Goal: Task Accomplishment & Management: Manage account settings

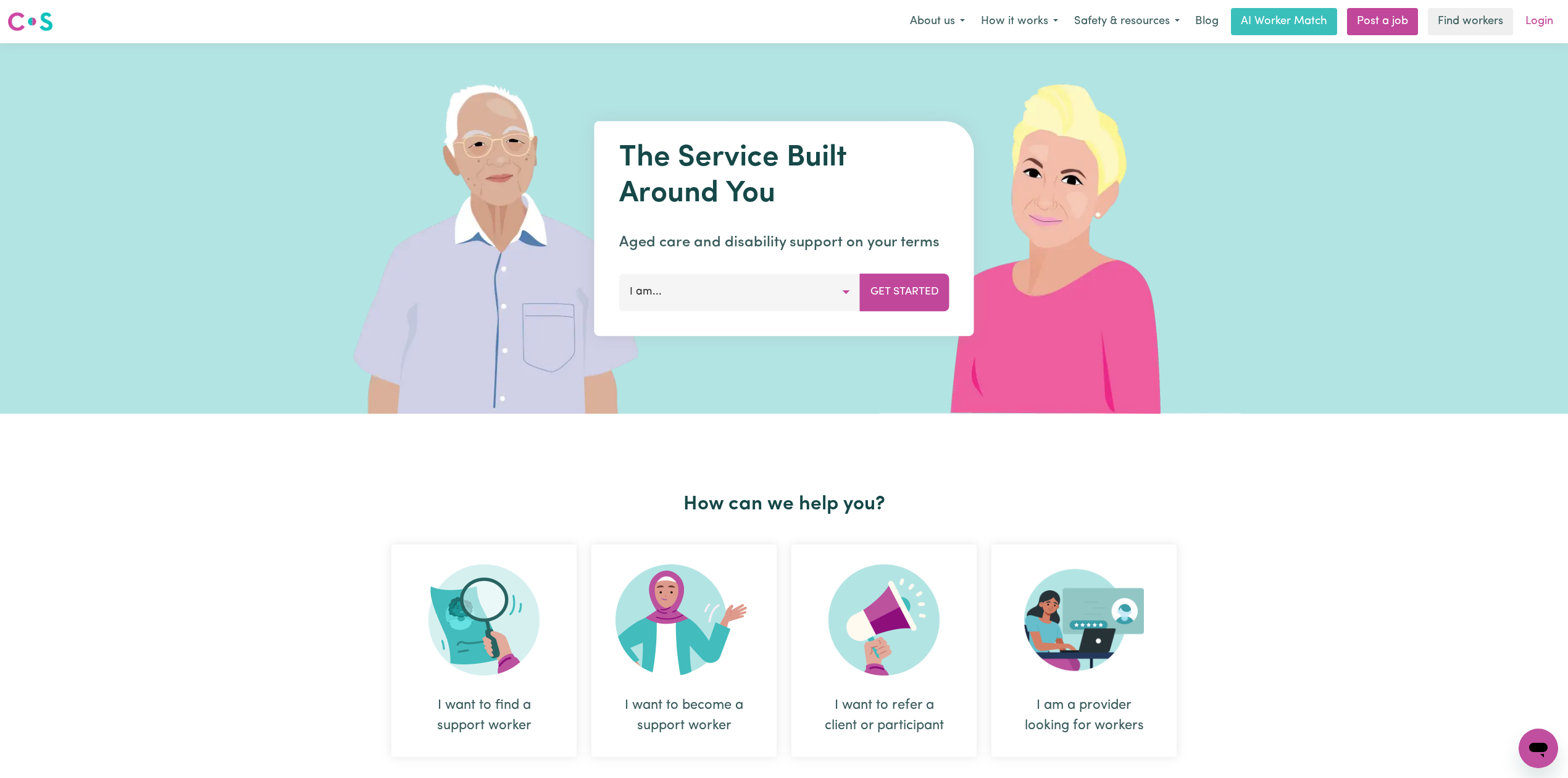
click at [1539, 18] on link "Login" at bounding box center [1540, 22] width 43 height 27
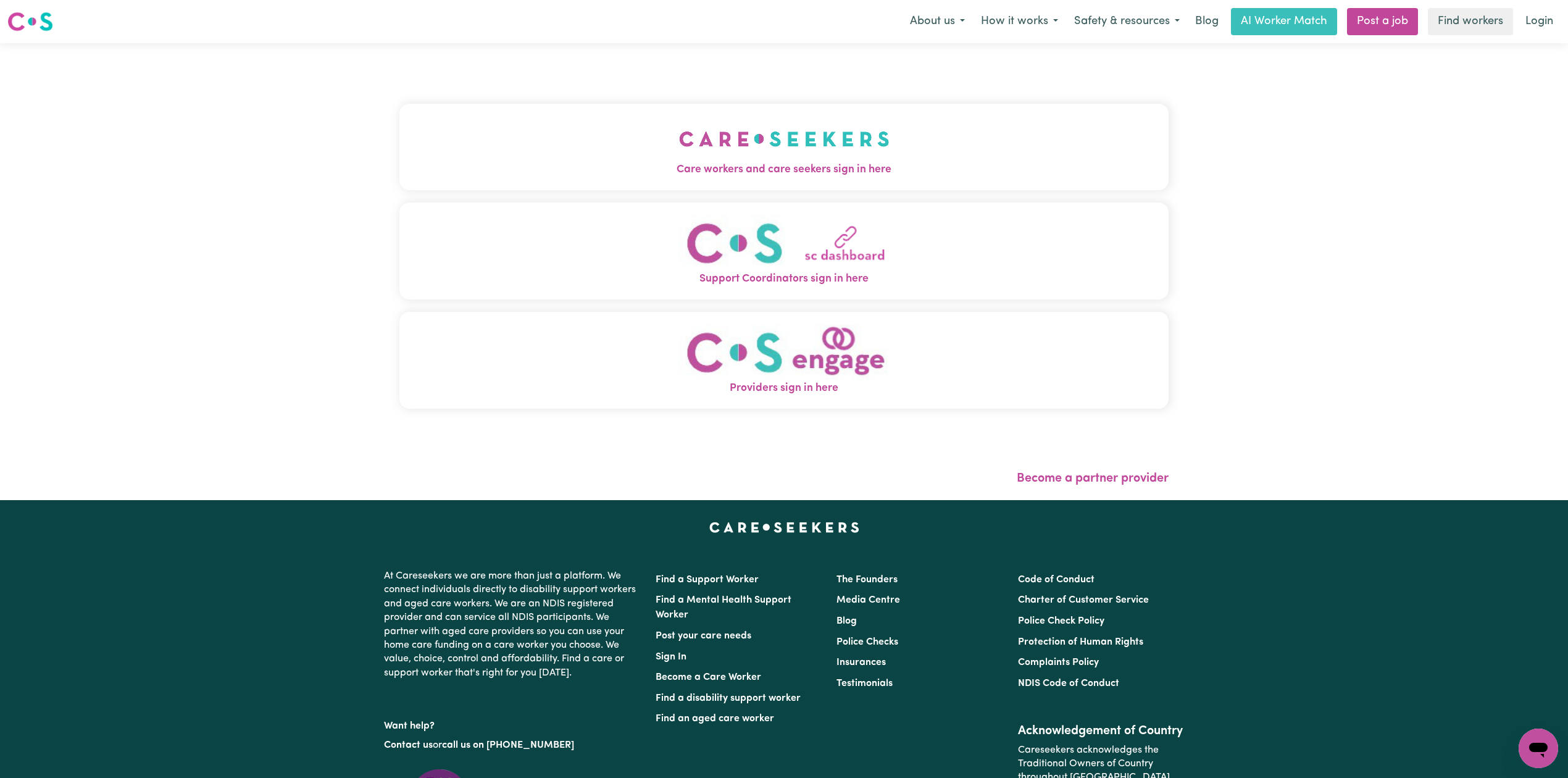
drag, startPoint x: 682, startPoint y: 57, endPoint x: 675, endPoint y: 62, distance: 8.6
click at [677, 60] on div "Care workers and care seekers sign in here Support Coordinators sign in here Pr…" at bounding box center [784, 271] width 784 height 457
click at [603, 150] on button "Care workers and care seekers sign in here" at bounding box center [784, 147] width 769 height 86
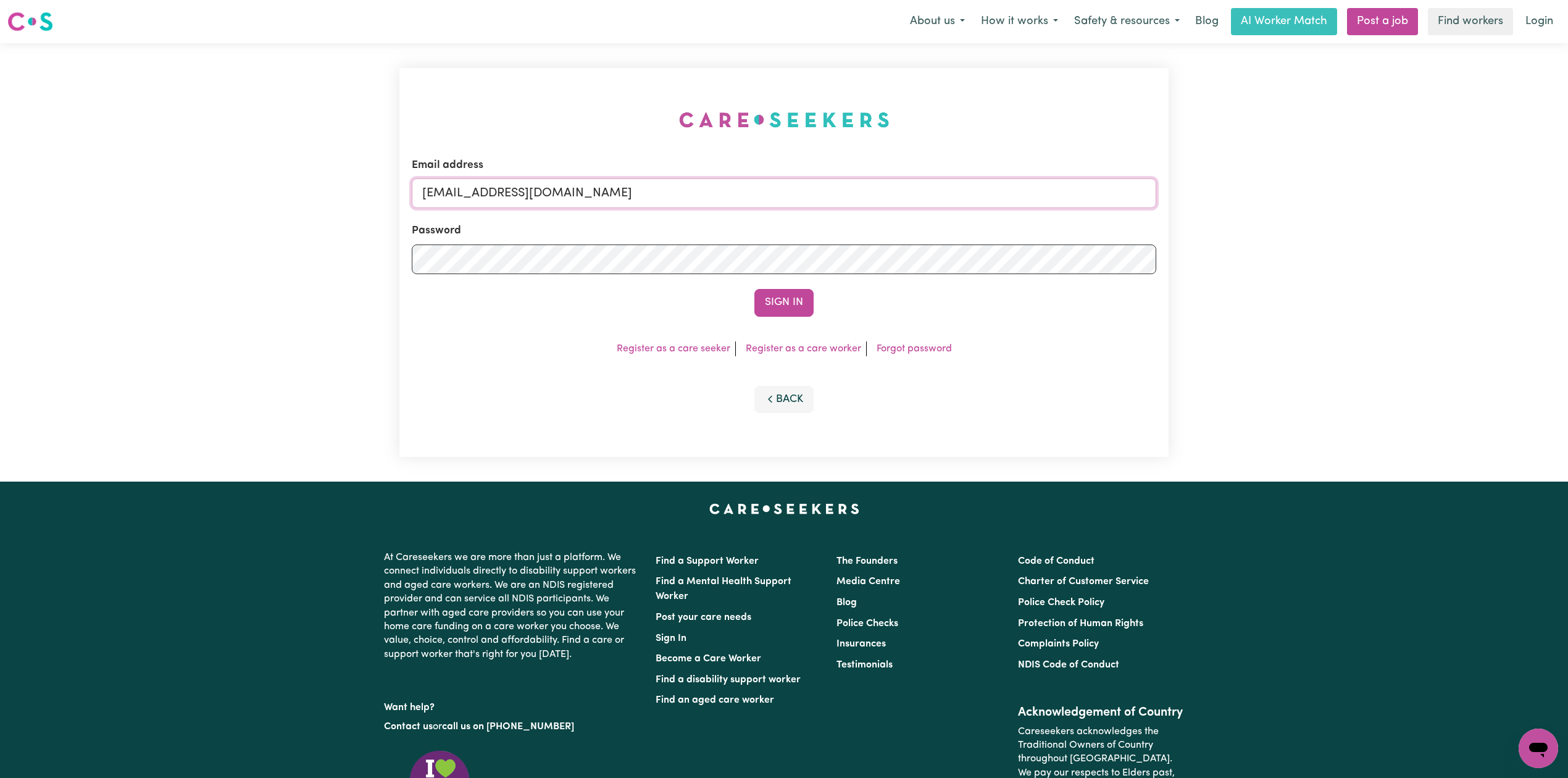
click at [558, 195] on input "onboardingcs@careseekers.com.au" at bounding box center [784, 193] width 744 height 29
drag, startPoint x: 482, startPoint y: 181, endPoint x: 749, endPoint y: 210, distance: 268.6
click at [749, 210] on form "Email address Superuser~jakedworkin@hotmail.com Password Sign In" at bounding box center [784, 237] width 744 height 160
drag, startPoint x: 534, startPoint y: 194, endPoint x: 513, endPoint y: 194, distance: 21.0
click at [534, 194] on input "Superuser~jakedworkin@hotmail.com" at bounding box center [784, 193] width 744 height 29
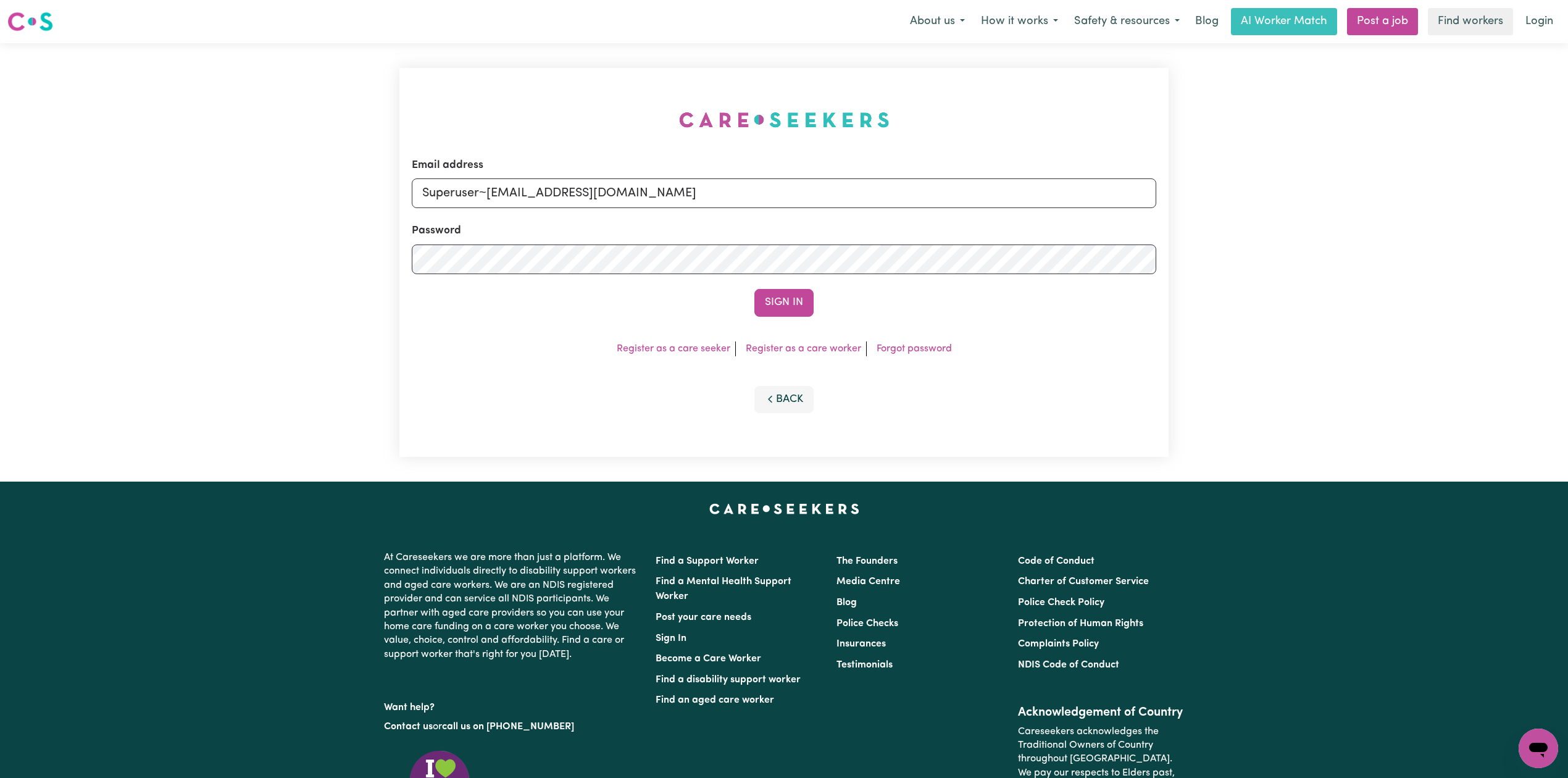
click at [489, 193] on input "Superuser~jakedworkin@hotmail.com" at bounding box center [784, 193] width 744 height 29
drag, startPoint x: 489, startPoint y: 193, endPoint x: 748, endPoint y: 196, distance: 259.0
click at [748, 196] on input "Superuser~jakedworkin@hotmail.com" at bounding box center [784, 193] width 744 height 29
type input "Superuser~andreass1@tutamail.com"
click at [769, 301] on button "Sign In" at bounding box center [784, 302] width 60 height 27
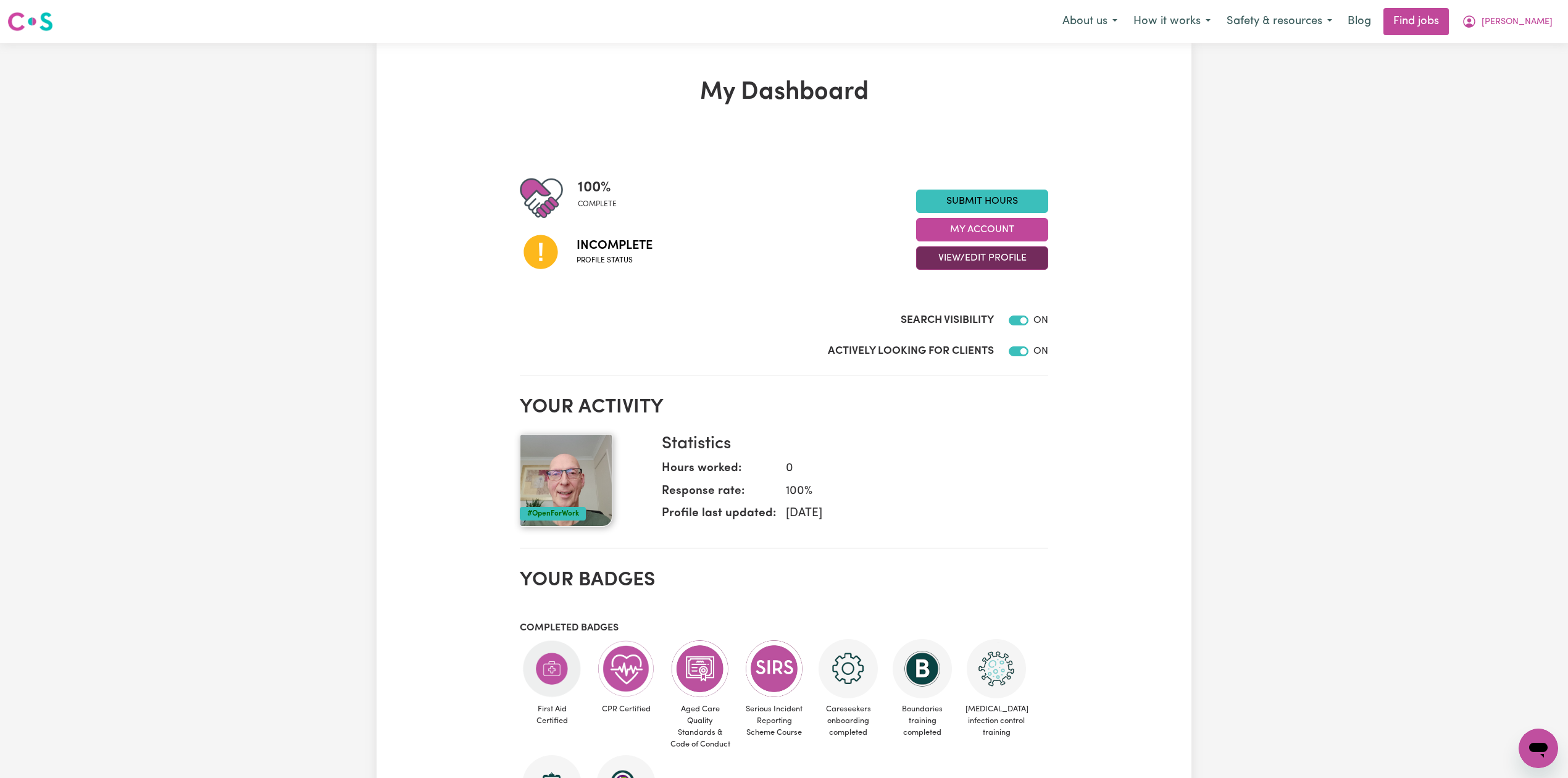
click at [984, 270] on button "View/Edit Profile" at bounding box center [981, 258] width 132 height 23
click at [963, 301] on link "View Profile" at bounding box center [974, 289] width 115 height 24
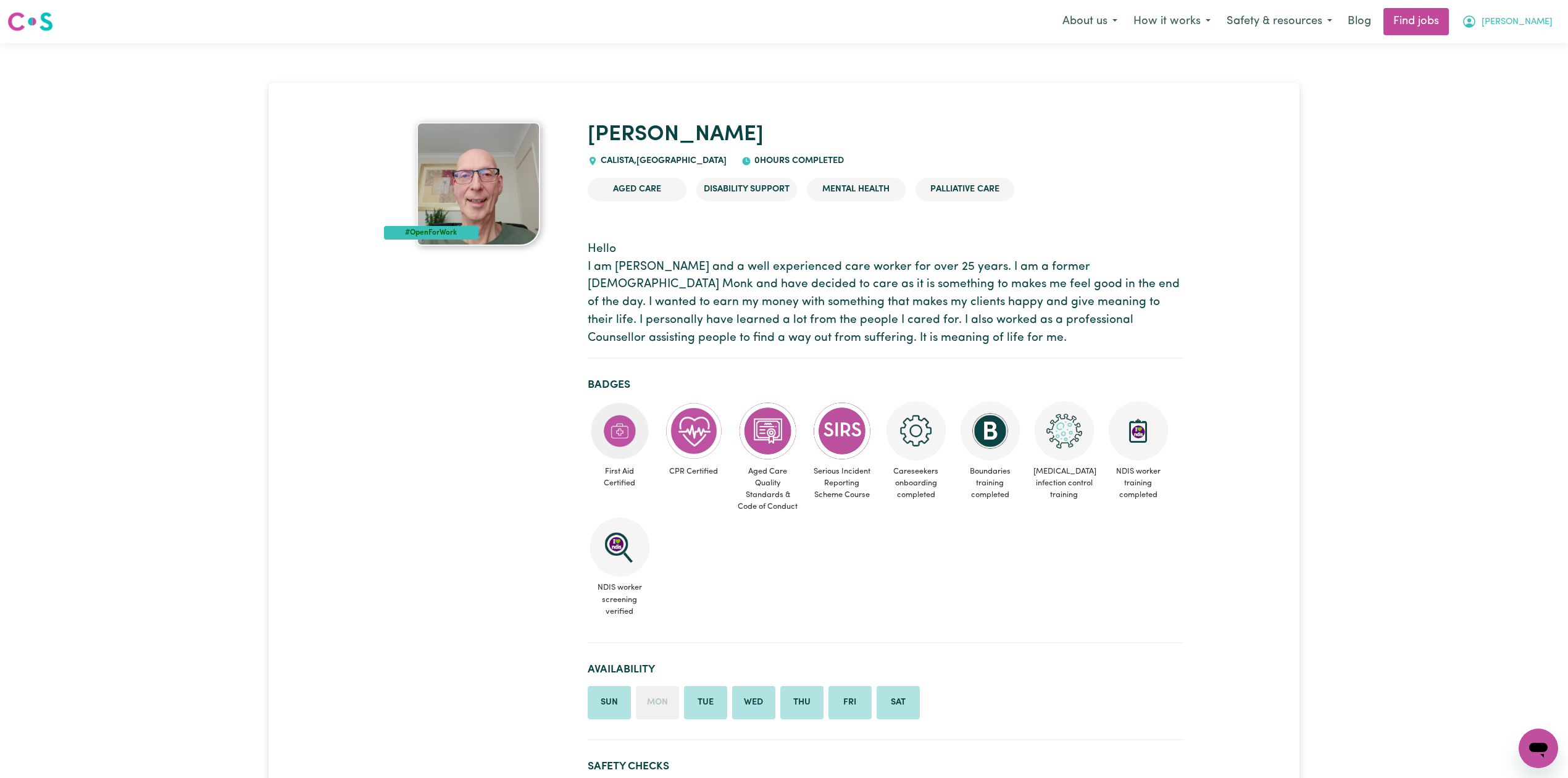
click at [1518, 21] on span "[PERSON_NAME]" at bounding box center [1517, 23] width 71 height 14
click at [1501, 80] on link "My Dashboard" at bounding box center [1511, 71] width 98 height 23
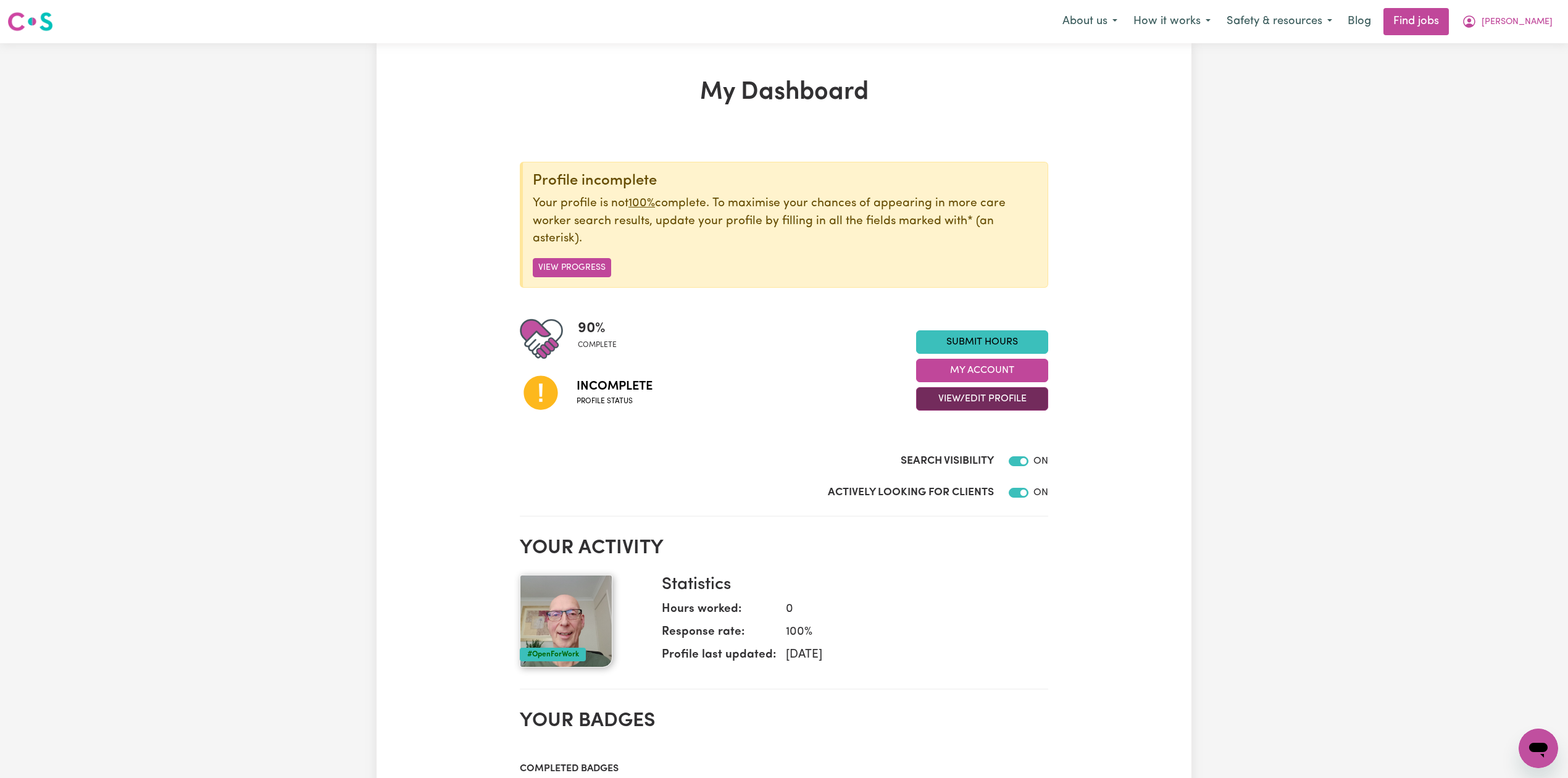
click at [932, 411] on button "View/Edit Profile" at bounding box center [981, 399] width 132 height 23
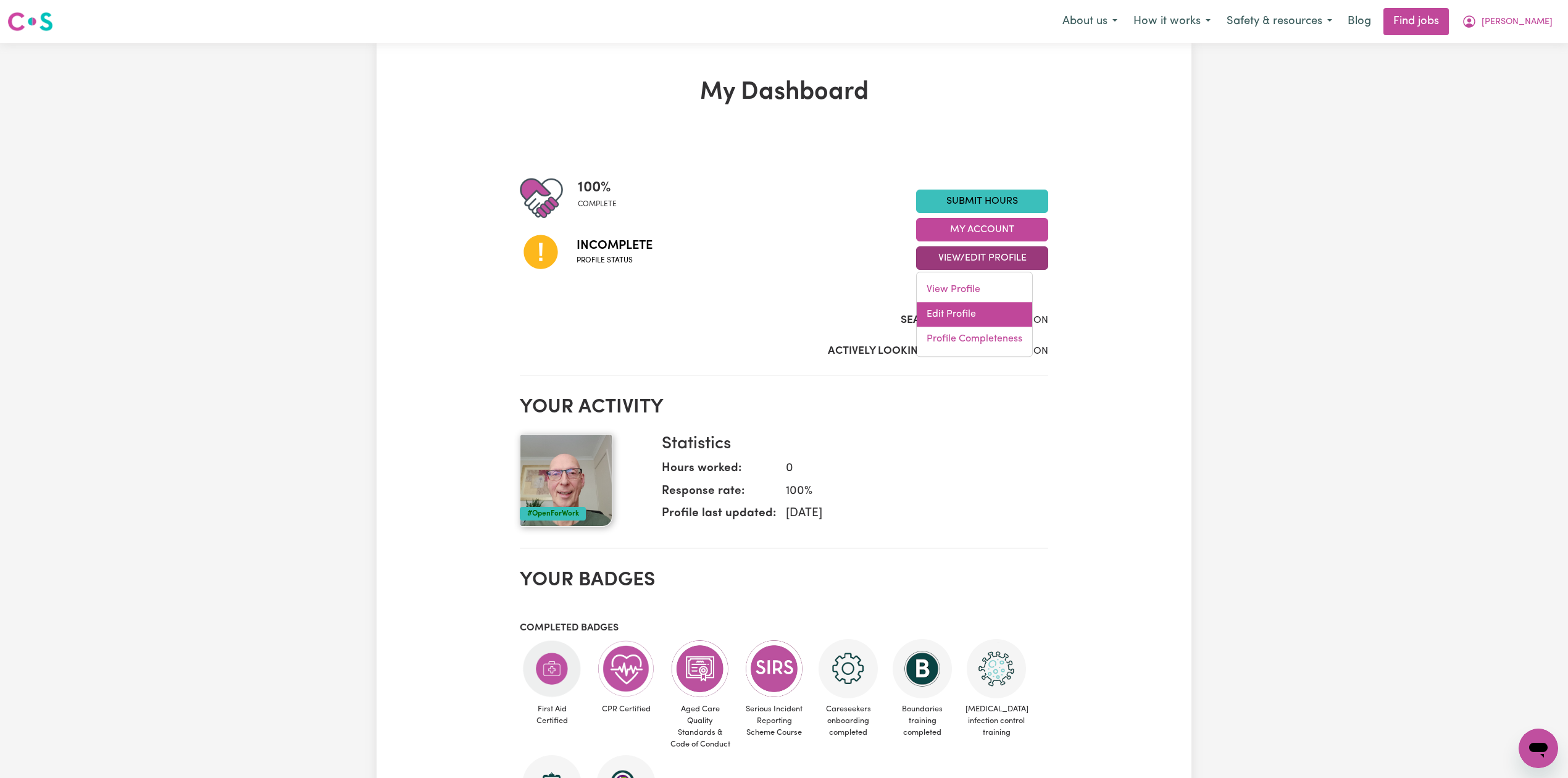
click at [963, 312] on link "Edit Profile" at bounding box center [974, 314] width 115 height 24
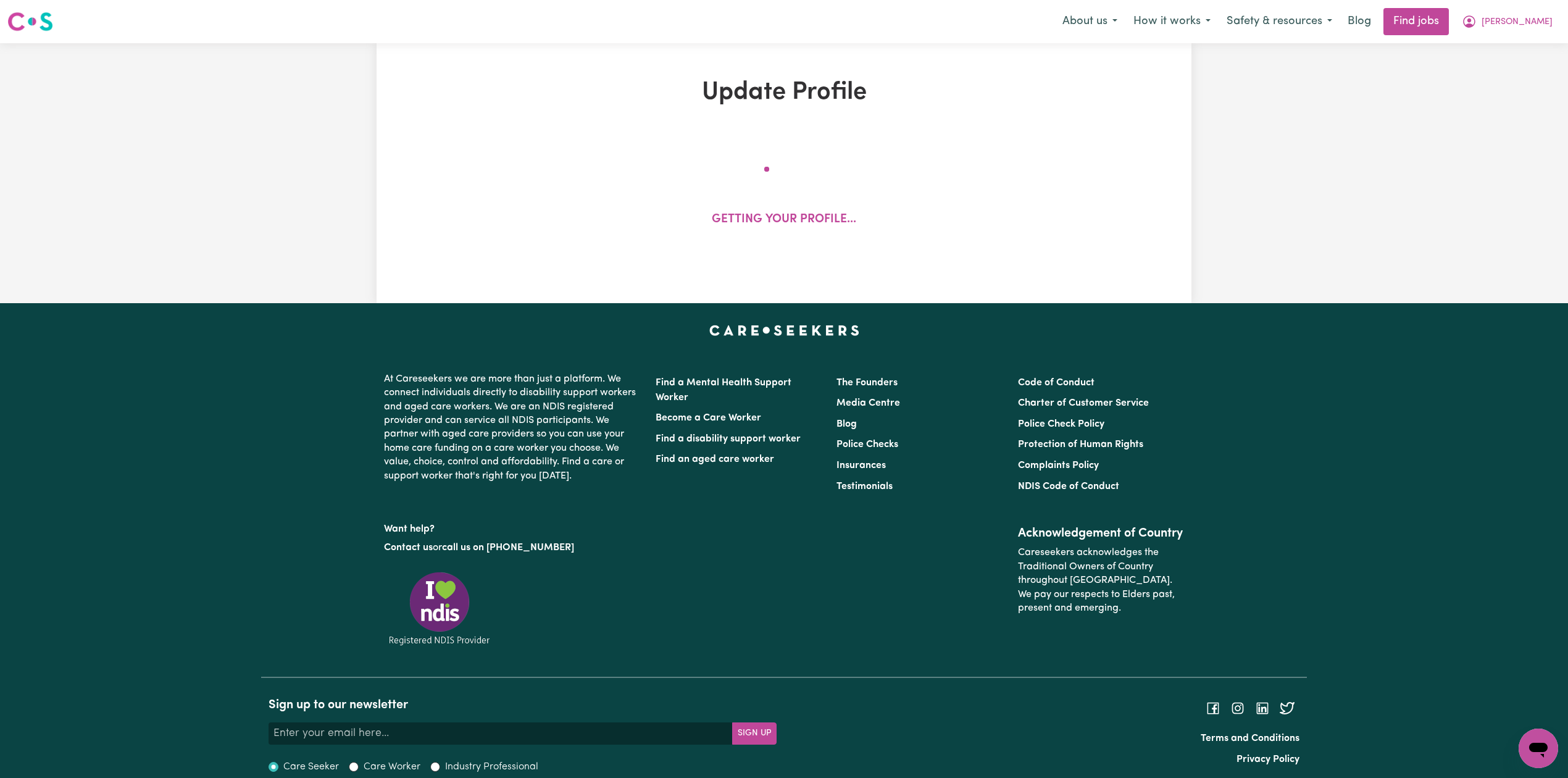
select select "male"
select select "Australian Citizen"
select select "Studying a healthcare related degree or qualification"
select select "49"
select select "59"
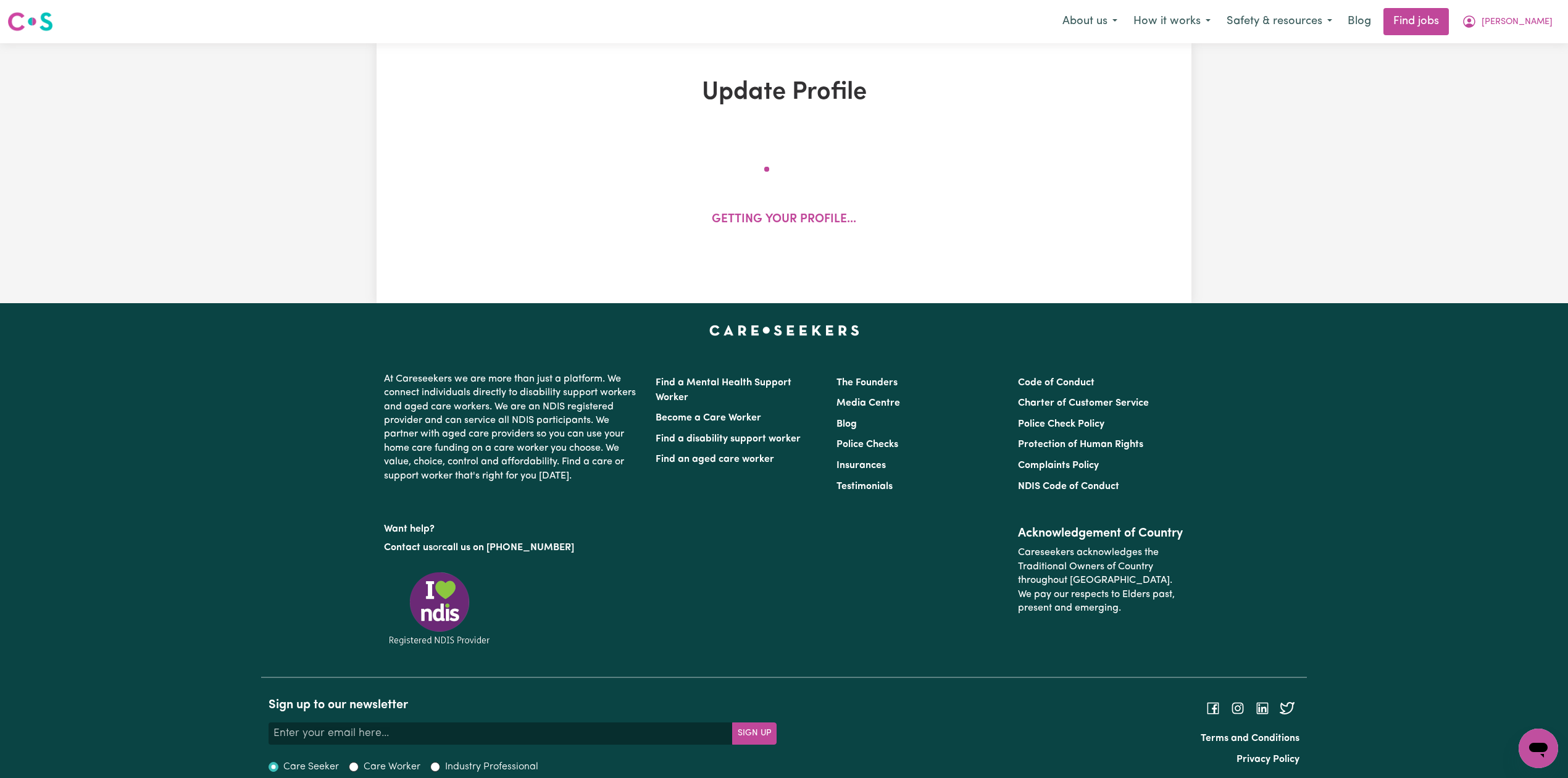
select select "69"
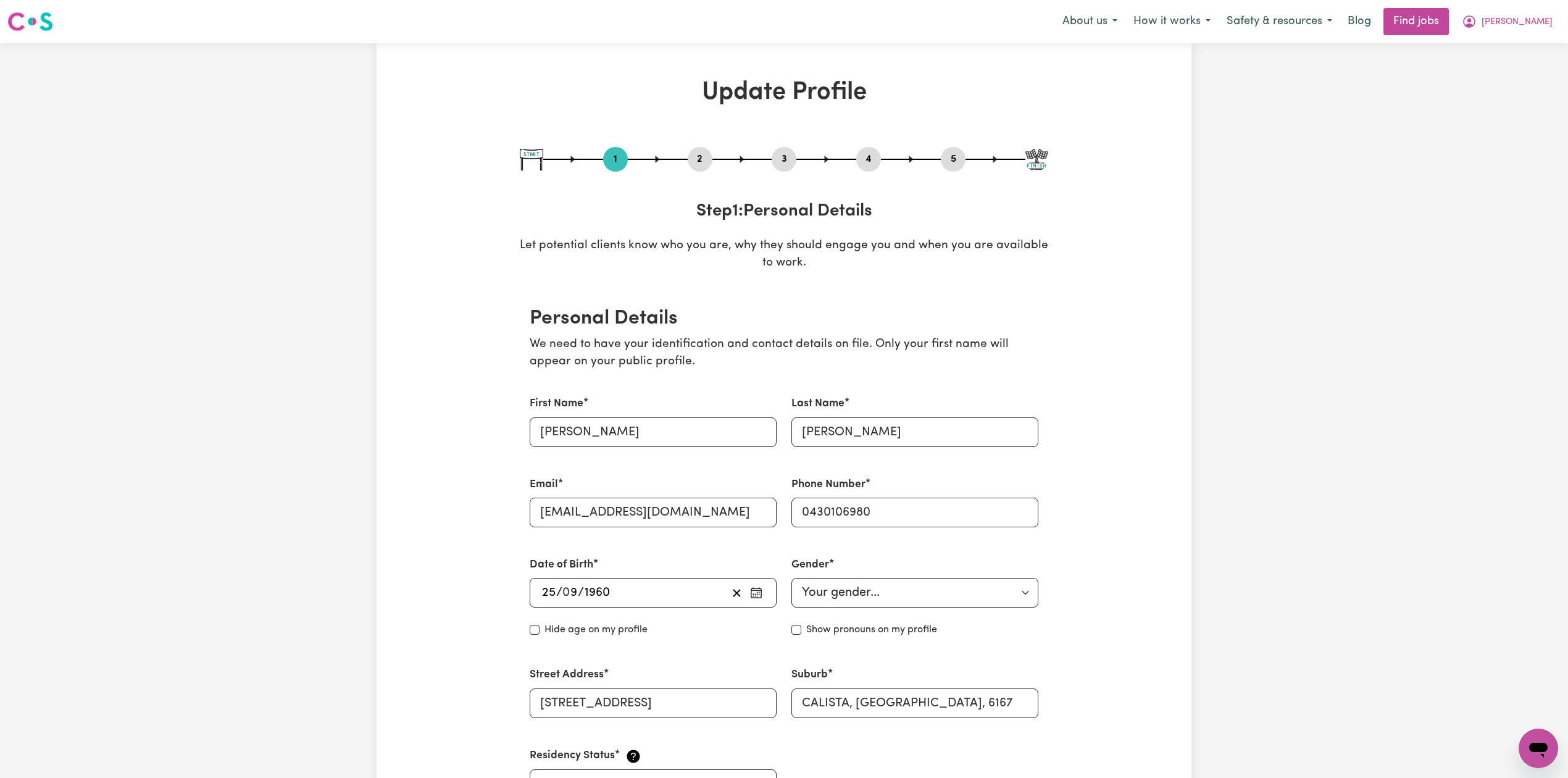
click at [785, 156] on button "3" at bounding box center [784, 160] width 24 height 16
select select "2002"
select select "2007"
select select "2013"
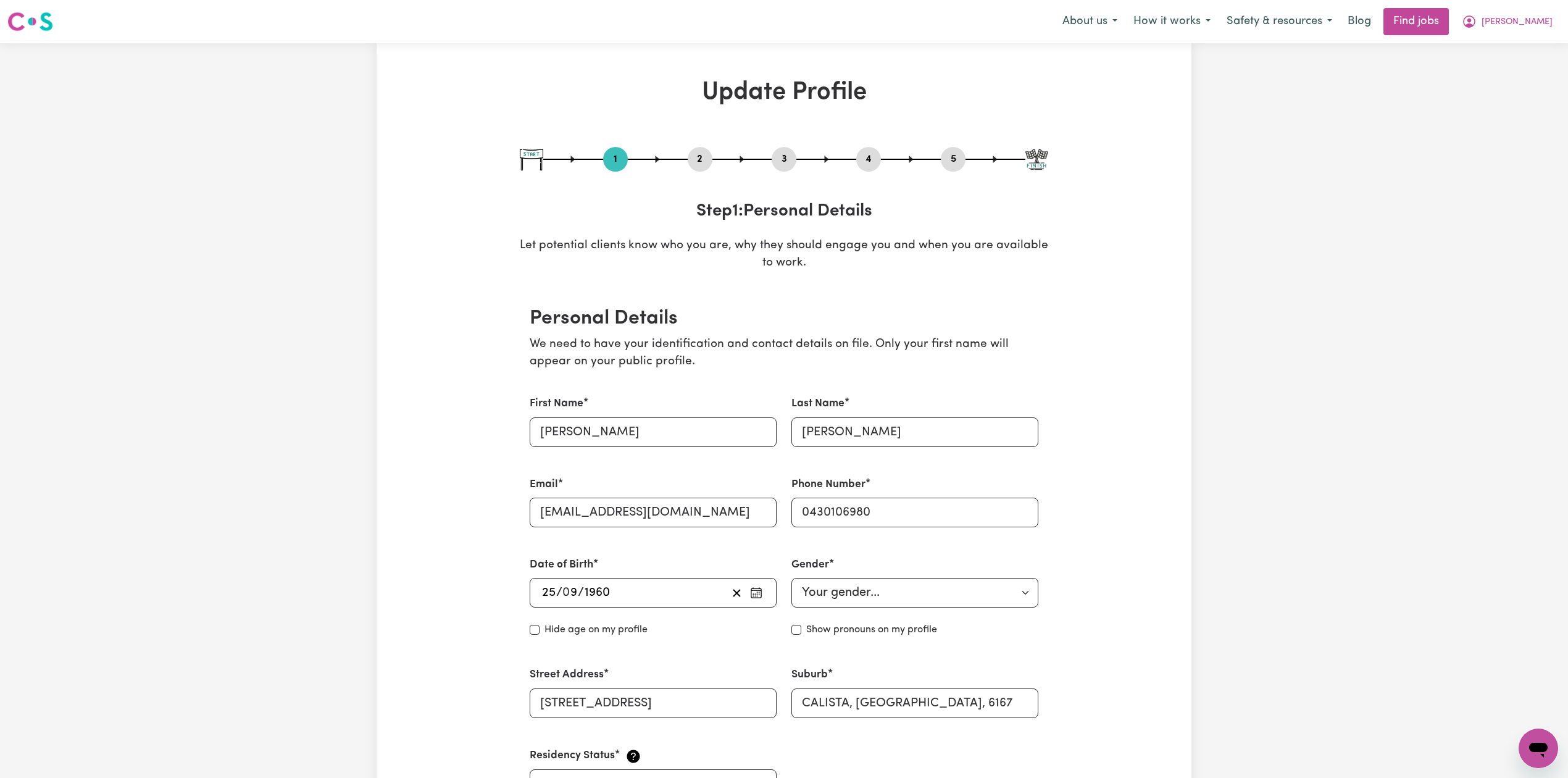
select select "2013"
select select "2020"
select select "2023"
select select "2025"
select select "Certificate III (Individual Support)"
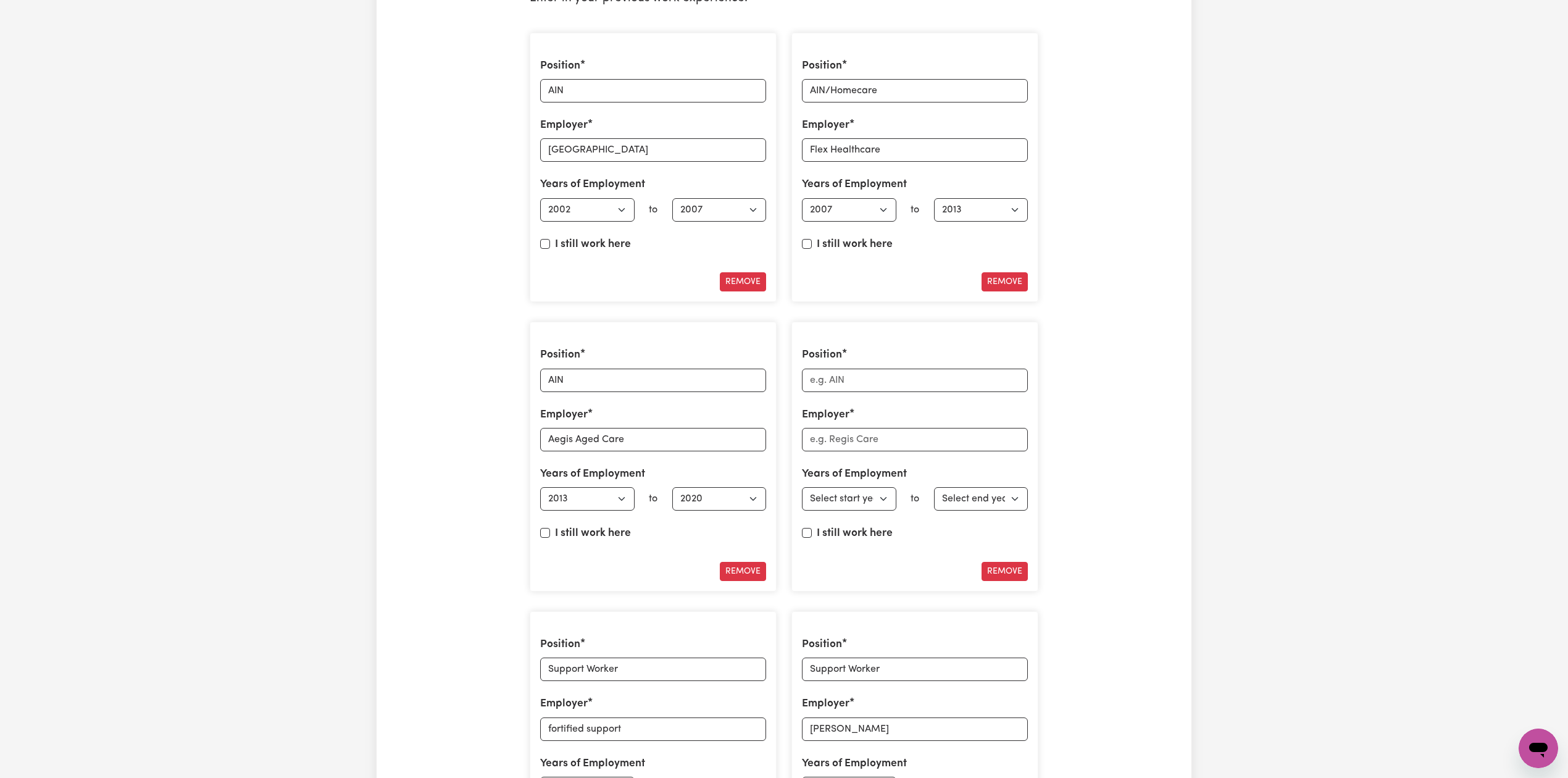
scroll to position [1894, 0]
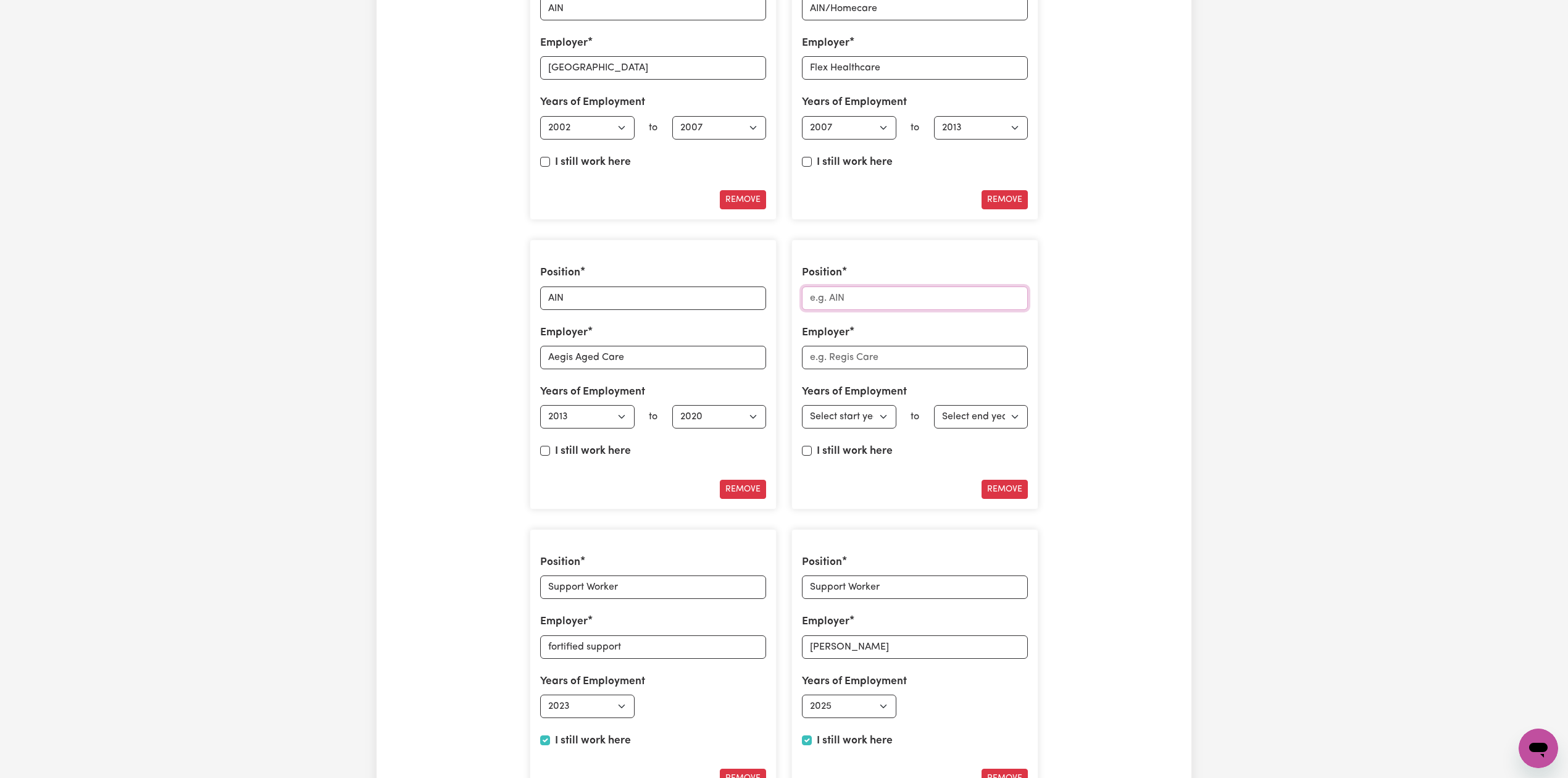
click at [853, 307] on input "Position" at bounding box center [915, 298] width 226 height 23
click at [694, 300] on input "AIN" at bounding box center [652, 298] width 226 height 23
click at [842, 301] on input "Position" at bounding box center [915, 298] width 226 height 23
click at [840, 367] on input "Employer" at bounding box center [915, 357] width 226 height 23
click at [1136, 366] on div "Update Profile 1 2 3 4 5 Step 3 : Your Work and Experience Potential clients ne…" at bounding box center [784, 260] width 815 height 4152
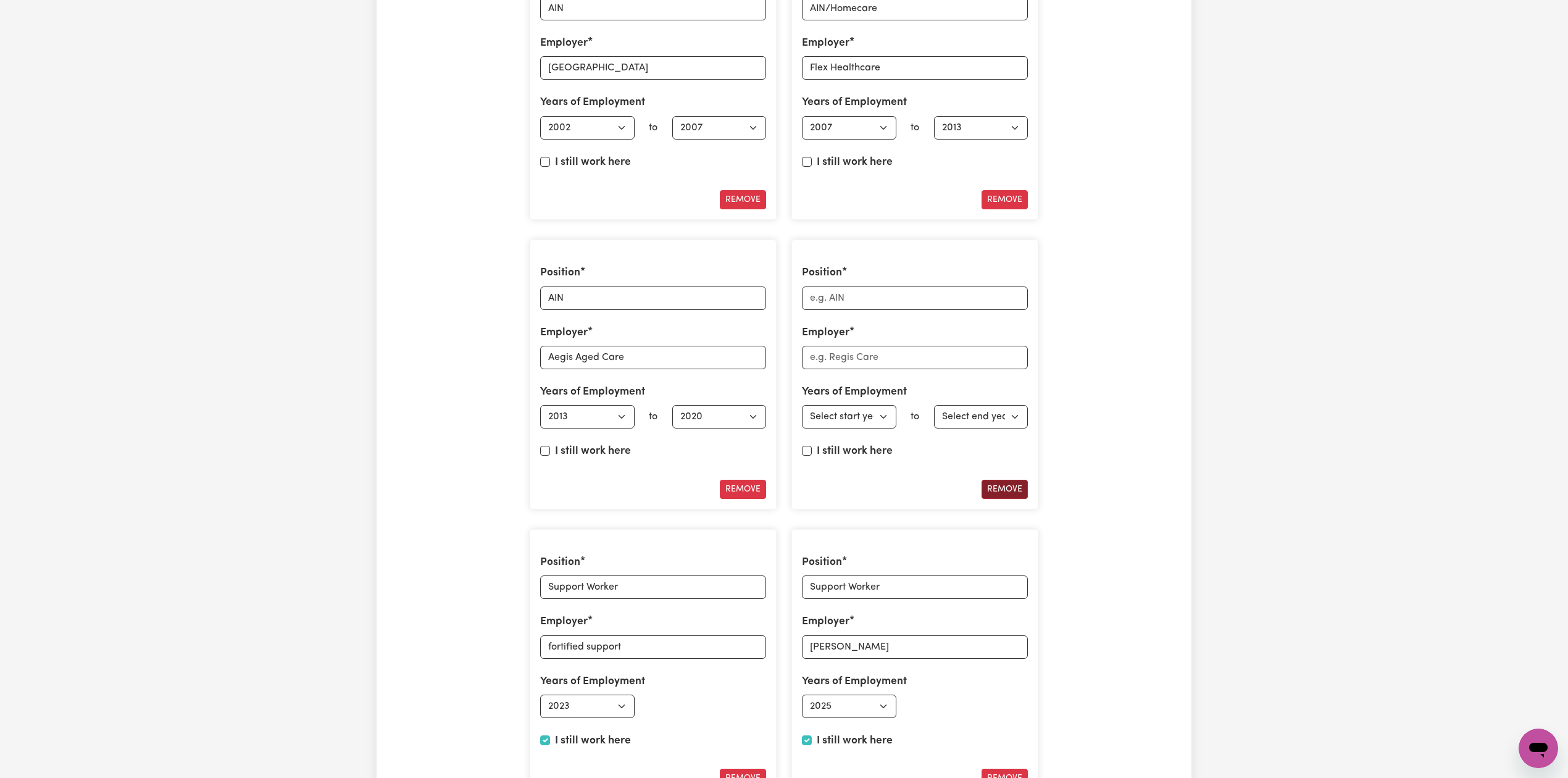
click at [1003, 499] on button "Remove" at bounding box center [1004, 489] width 46 height 20
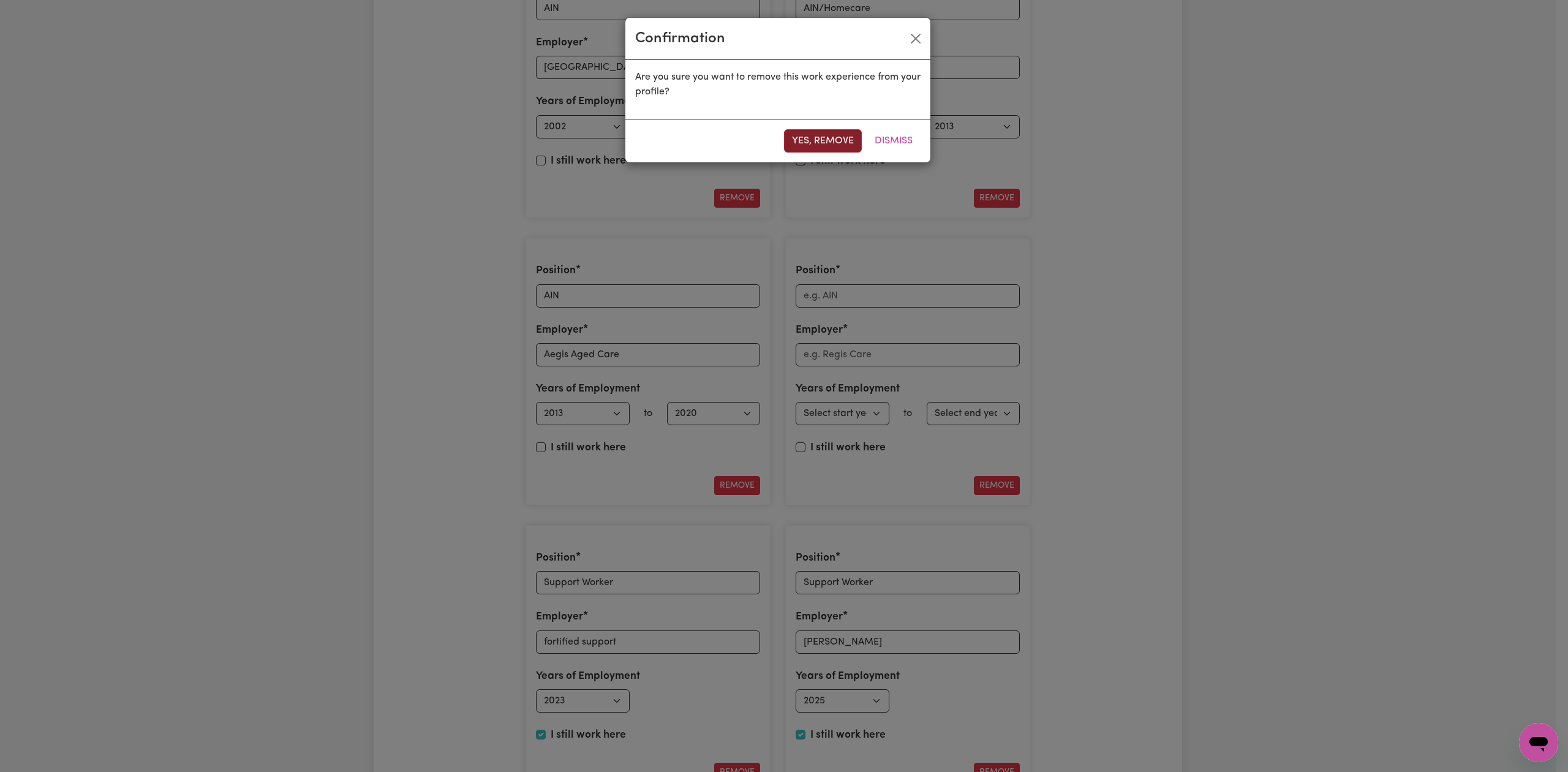
click at [817, 134] on button "Yes, remove" at bounding box center [823, 141] width 78 height 23
type input "Support Worker"
type input "fortified support"
select select "2023"
checkbox input "true"
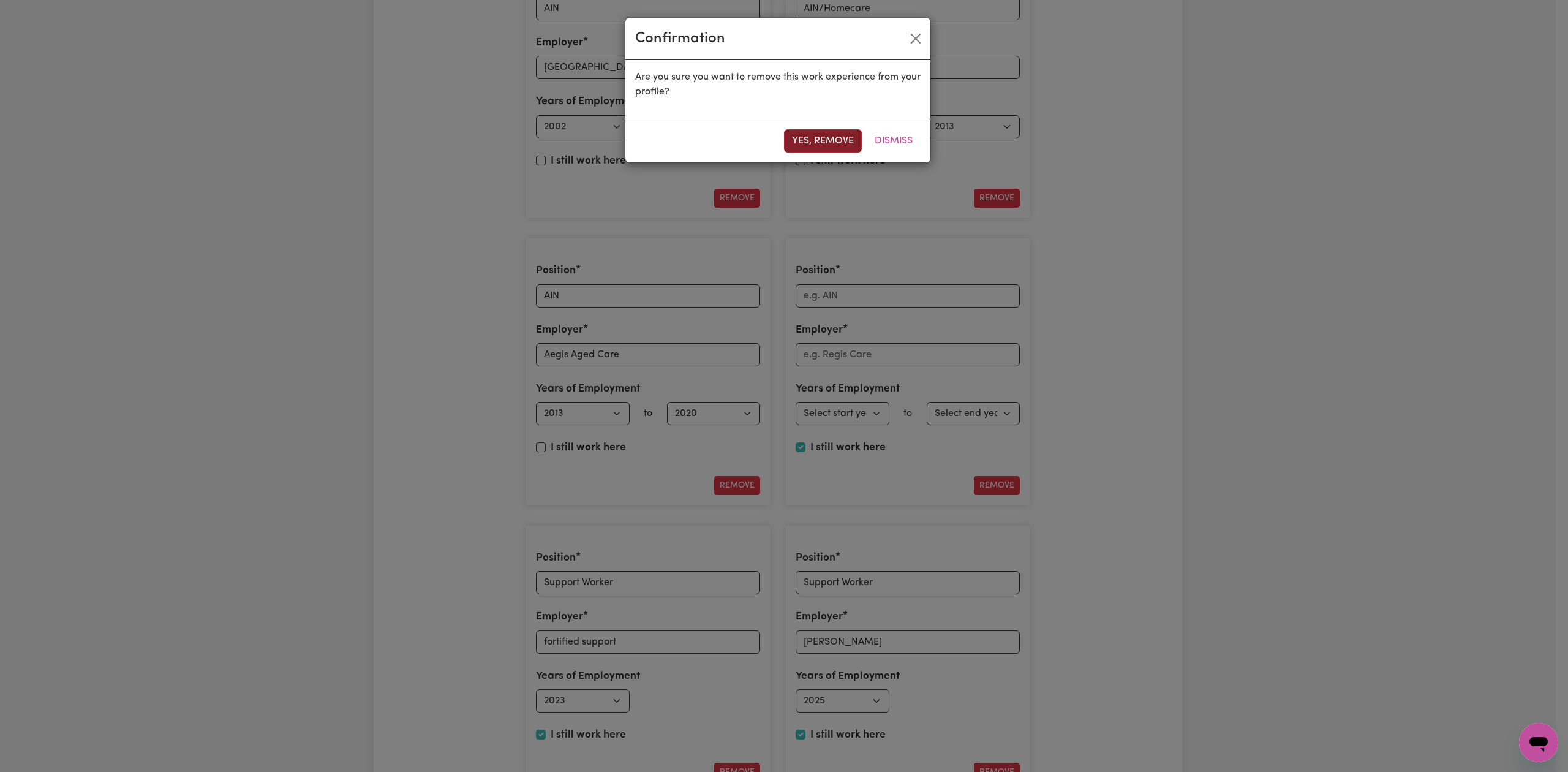
type input "[PERSON_NAME]"
select select "2025"
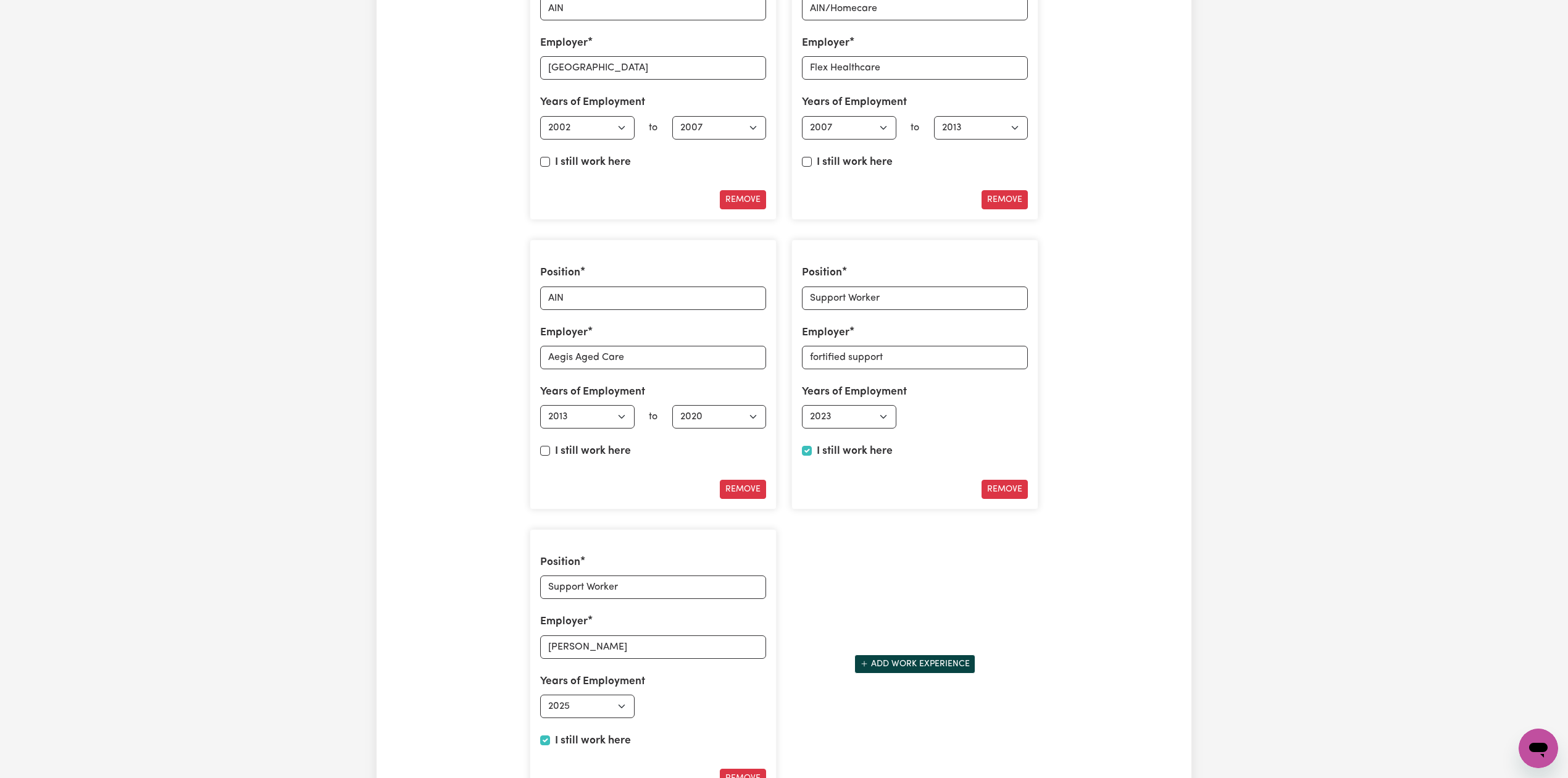
scroll to position [2223, 0]
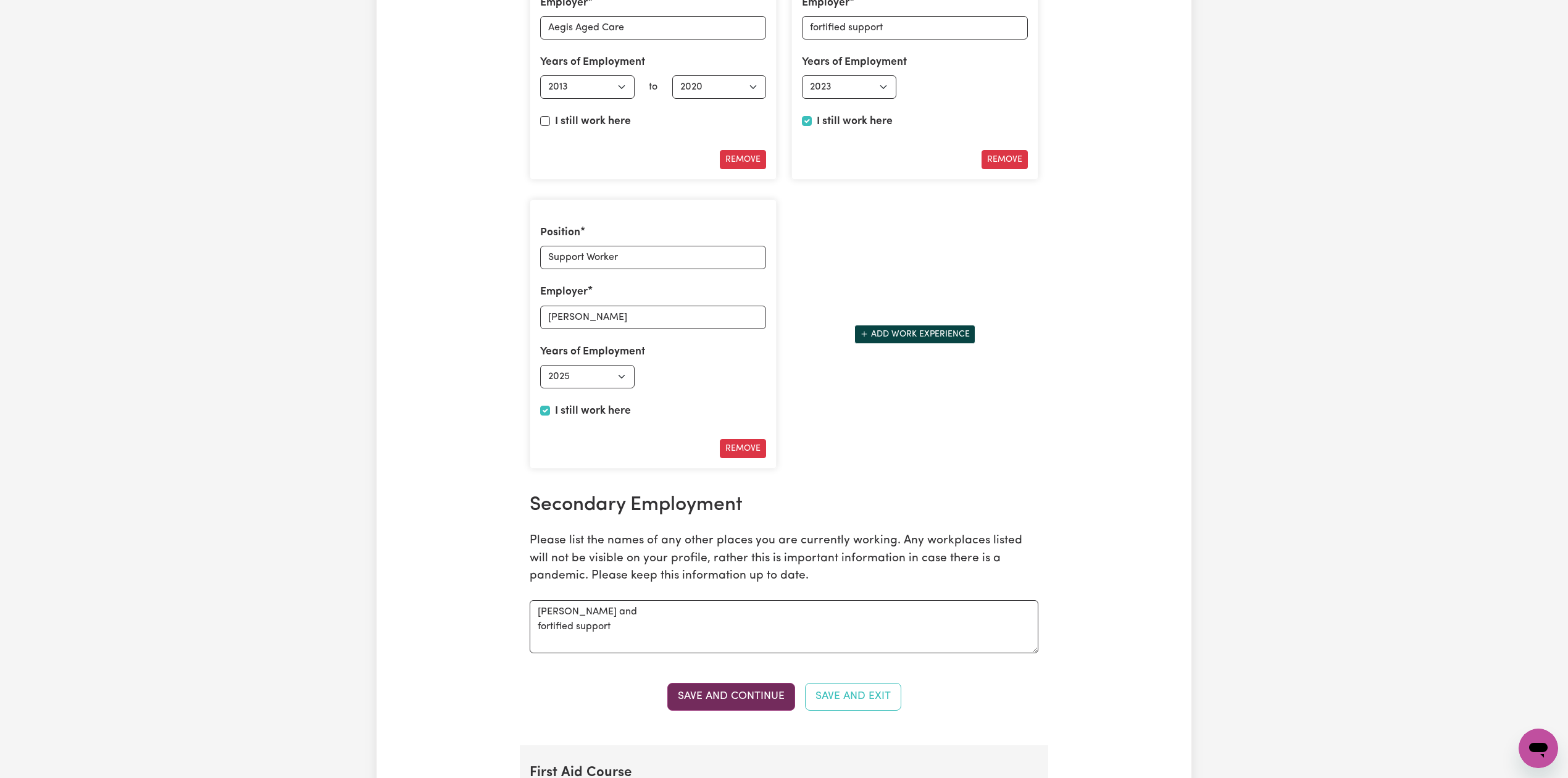
click at [731, 709] on button "Save and Continue" at bounding box center [731, 697] width 128 height 27
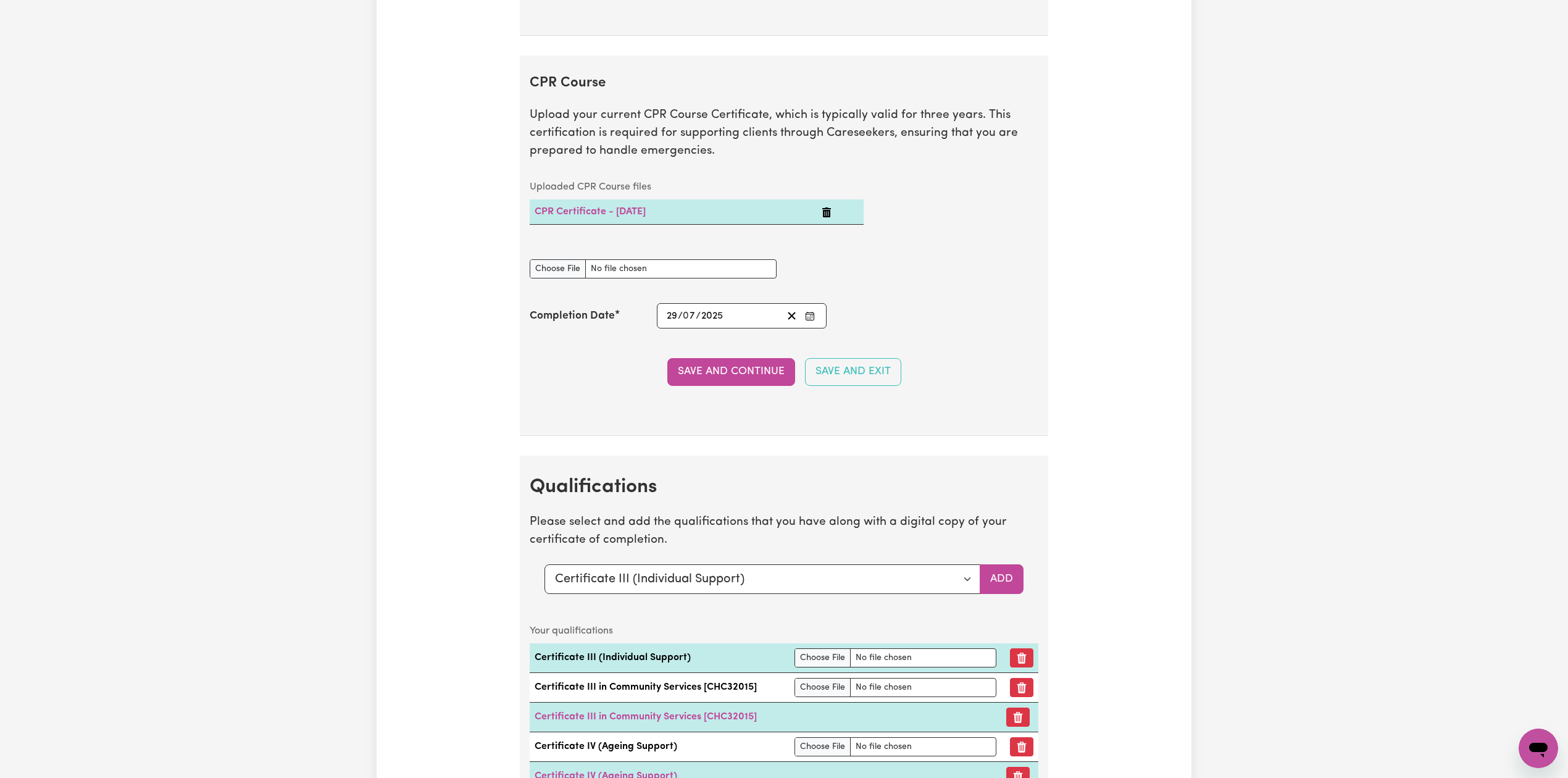
scroll to position [3641, 0]
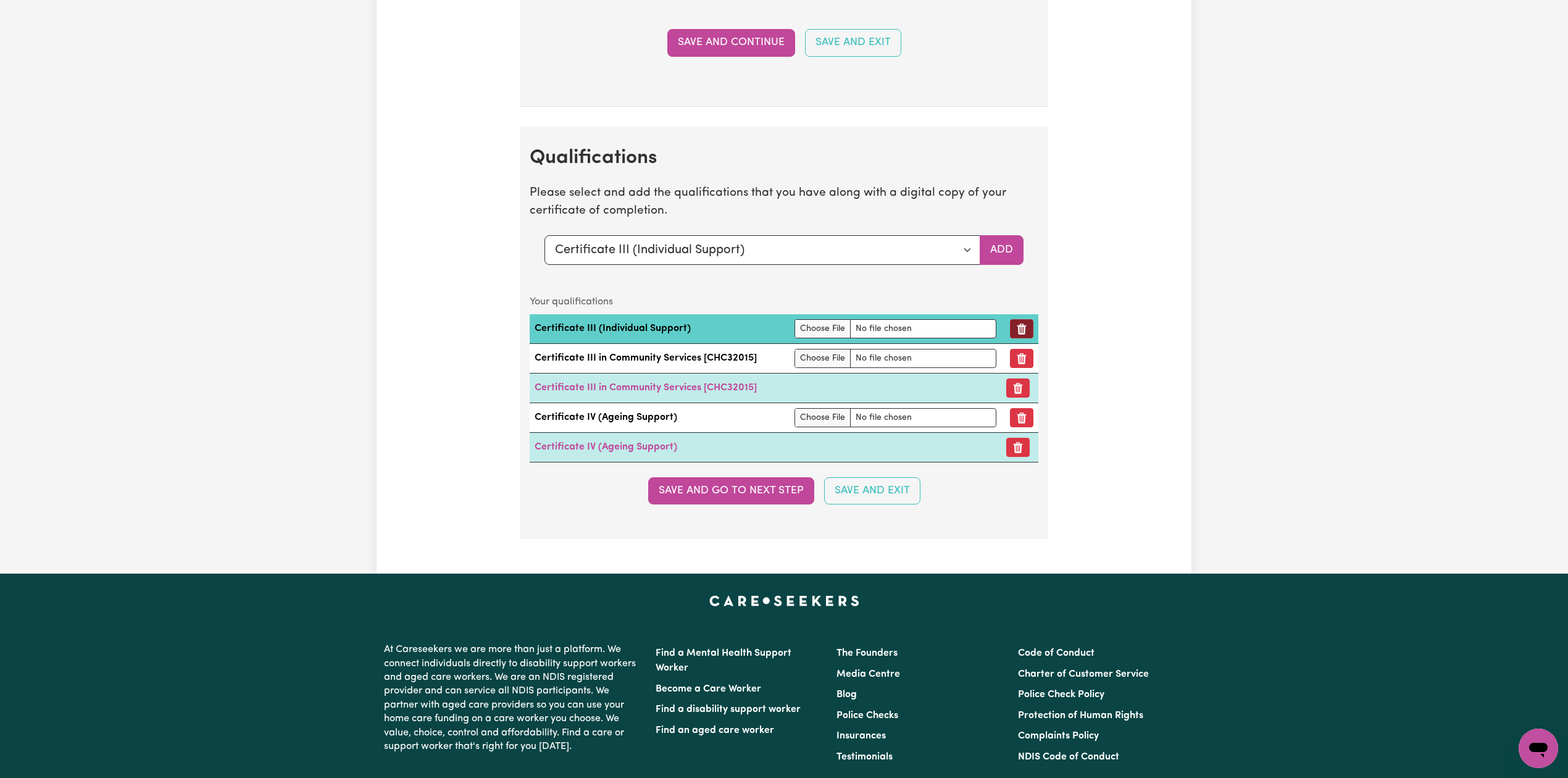
click at [1025, 339] on button "Remove qualification" at bounding box center [1021, 329] width 23 height 20
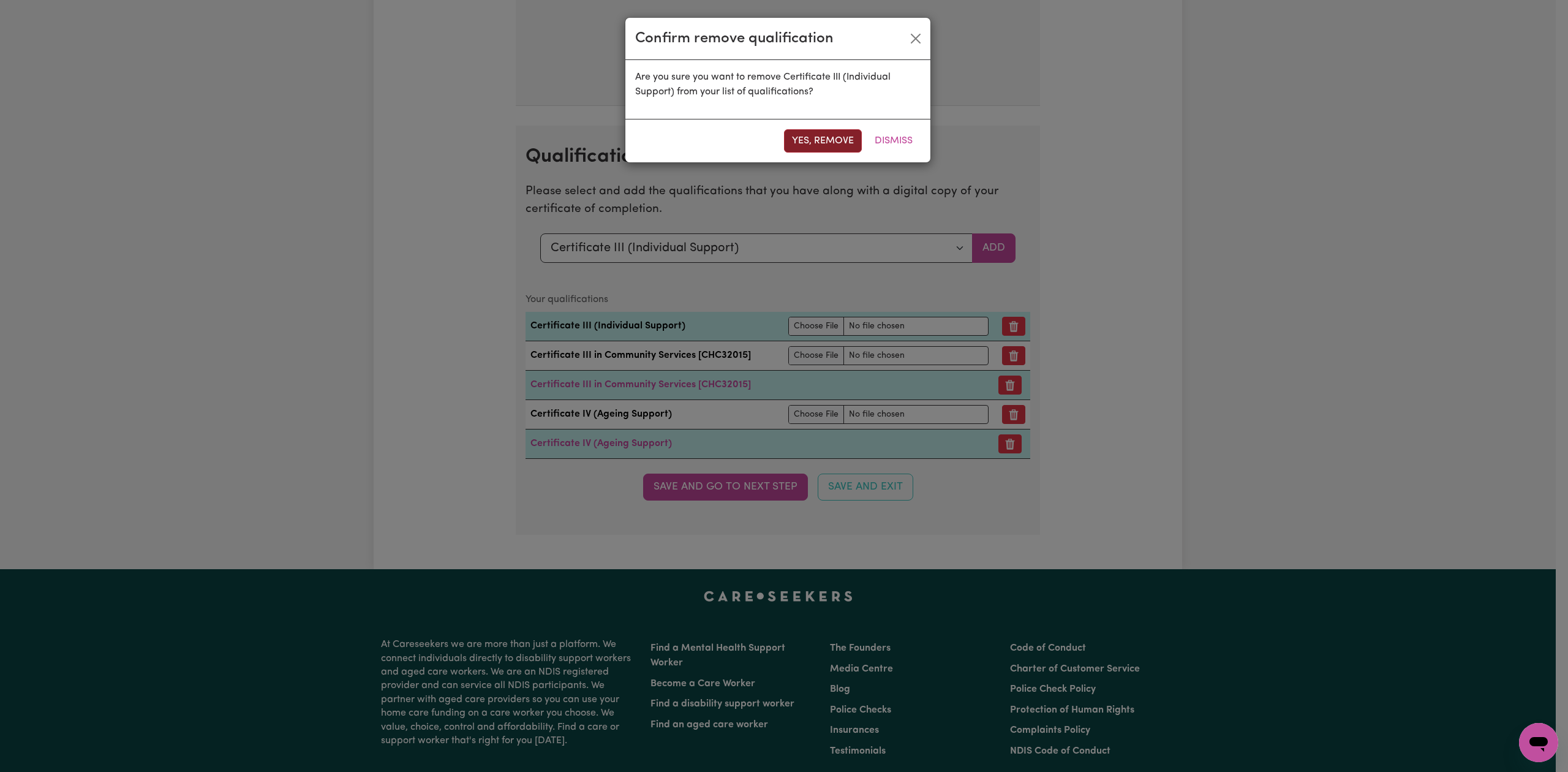
click at [841, 144] on button "Yes, remove" at bounding box center [823, 141] width 78 height 23
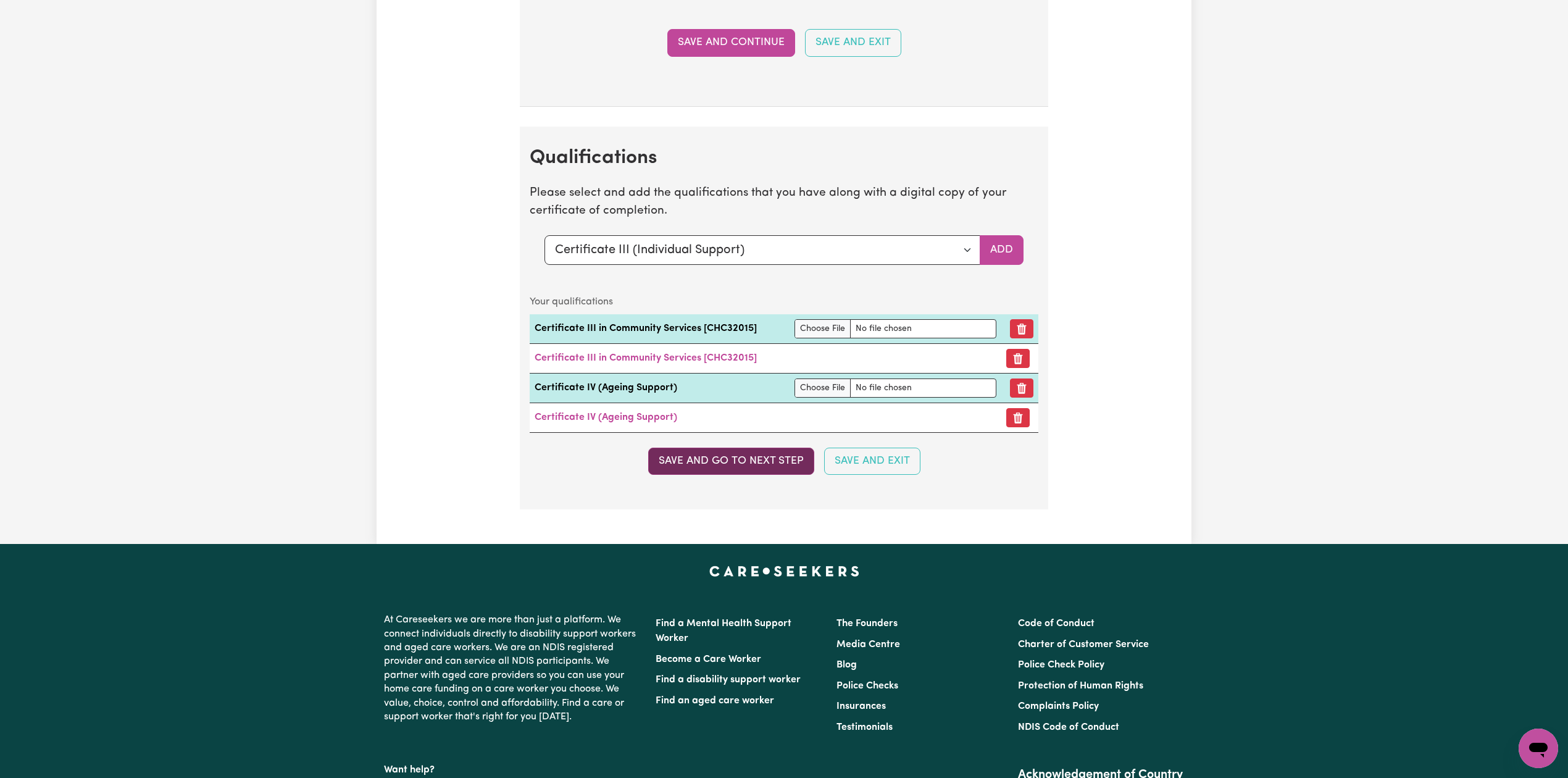
click at [716, 475] on button "Save and go to next step" at bounding box center [732, 462] width 166 height 27
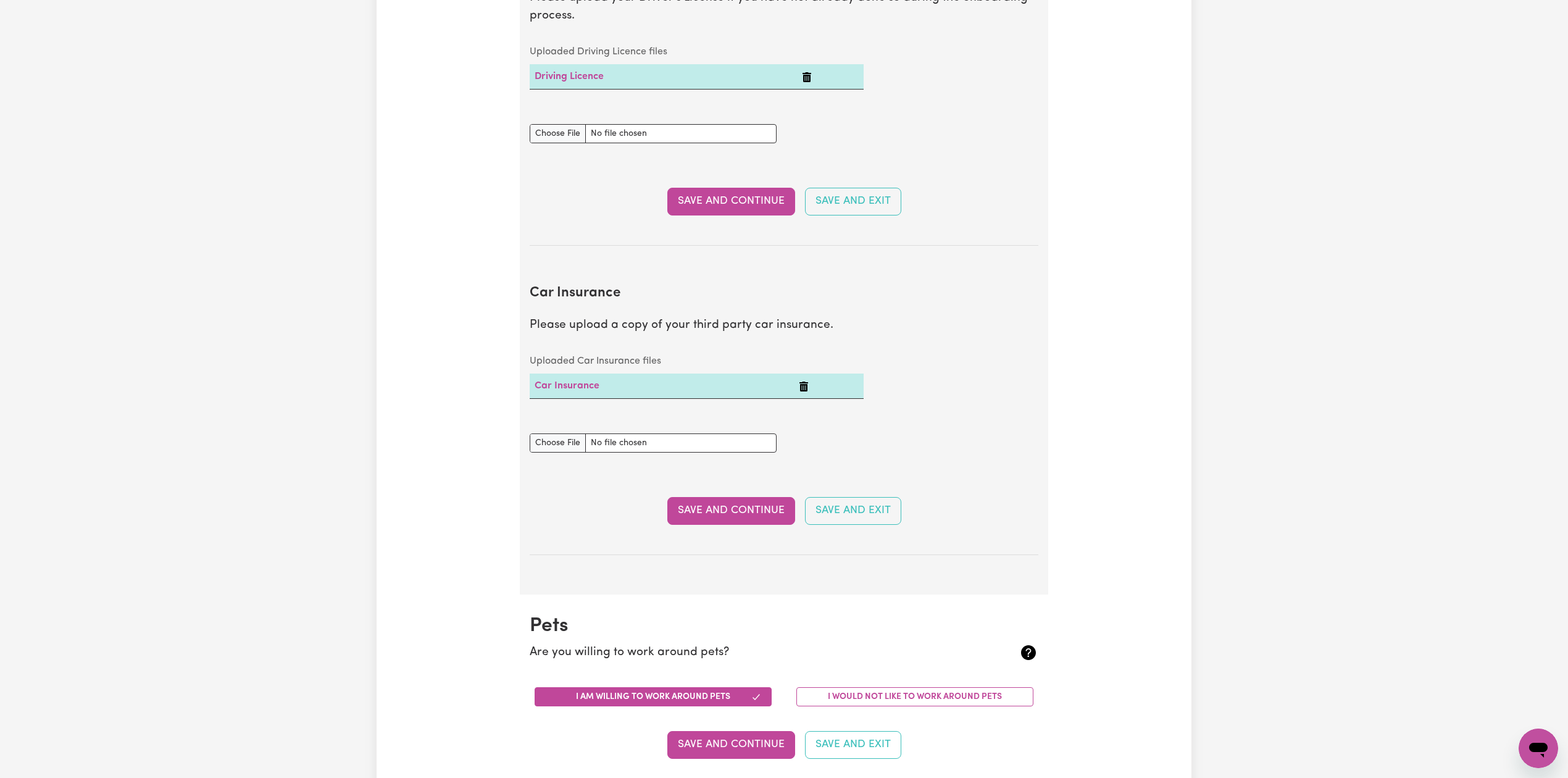
scroll to position [0, 0]
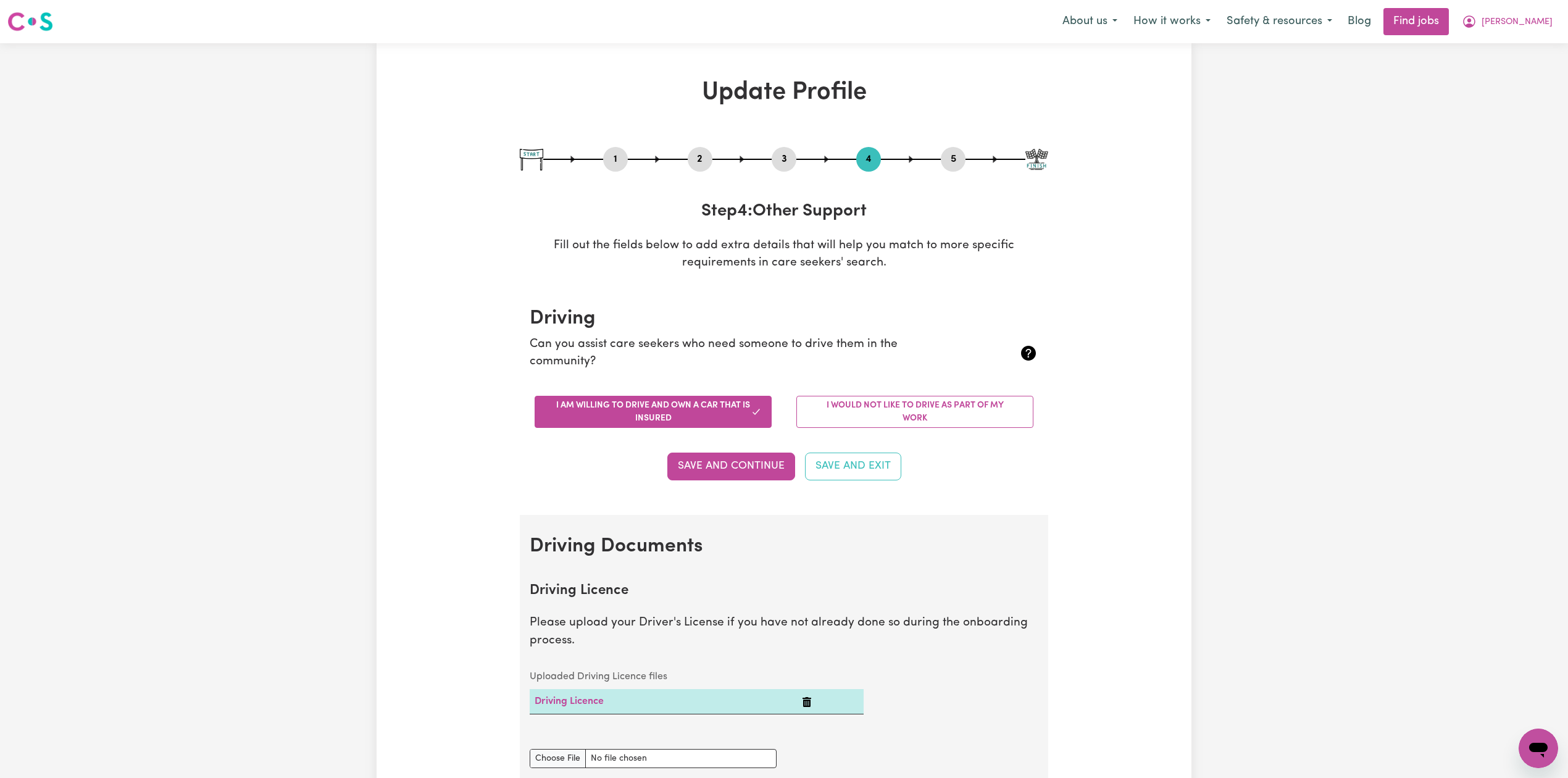
click at [952, 157] on button "5" at bounding box center [953, 160] width 24 height 16
select select "I am providing services privately on my own"
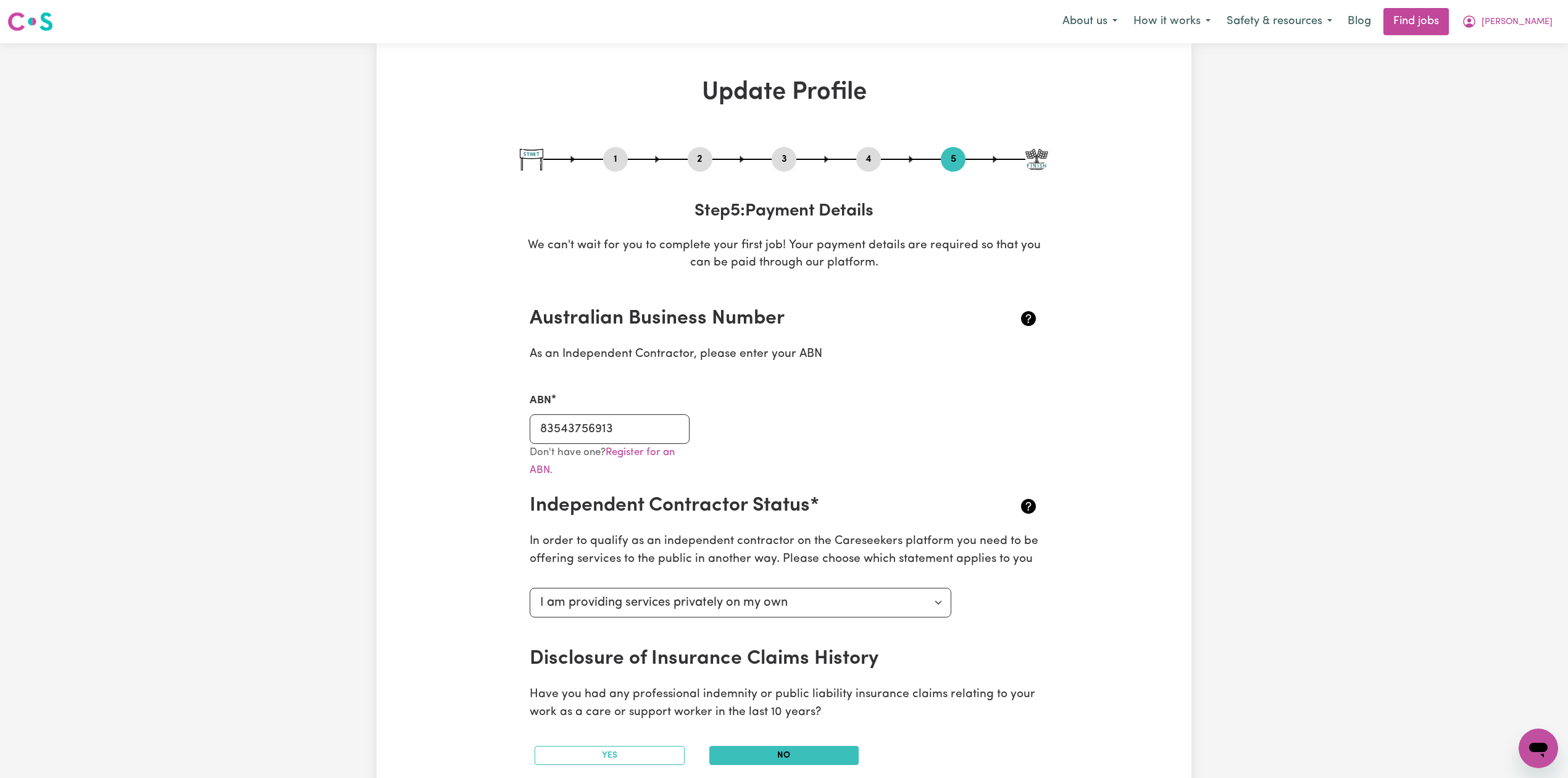
click at [873, 159] on button "4" at bounding box center [868, 160] width 24 height 16
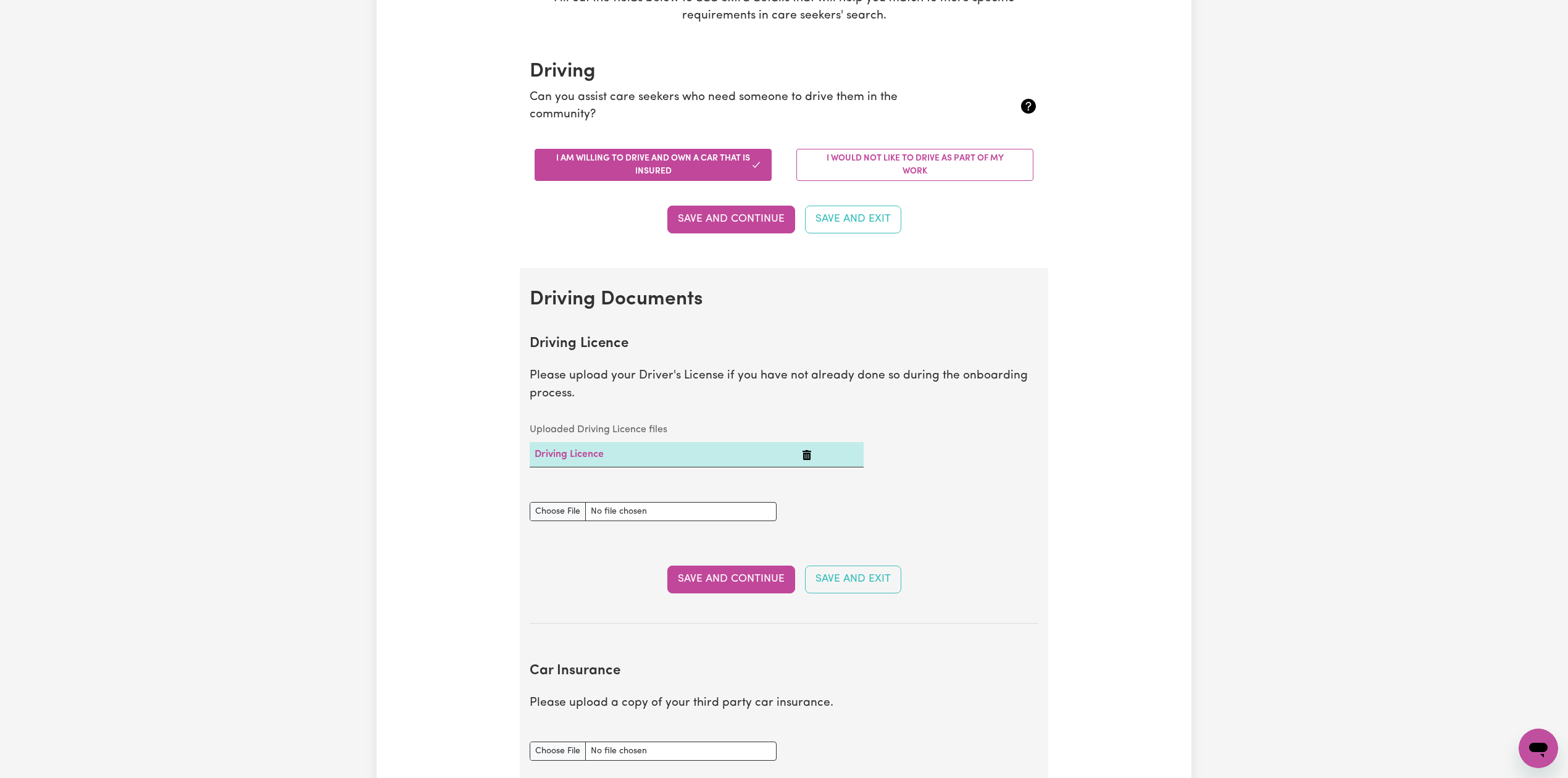
scroll to position [494, 0]
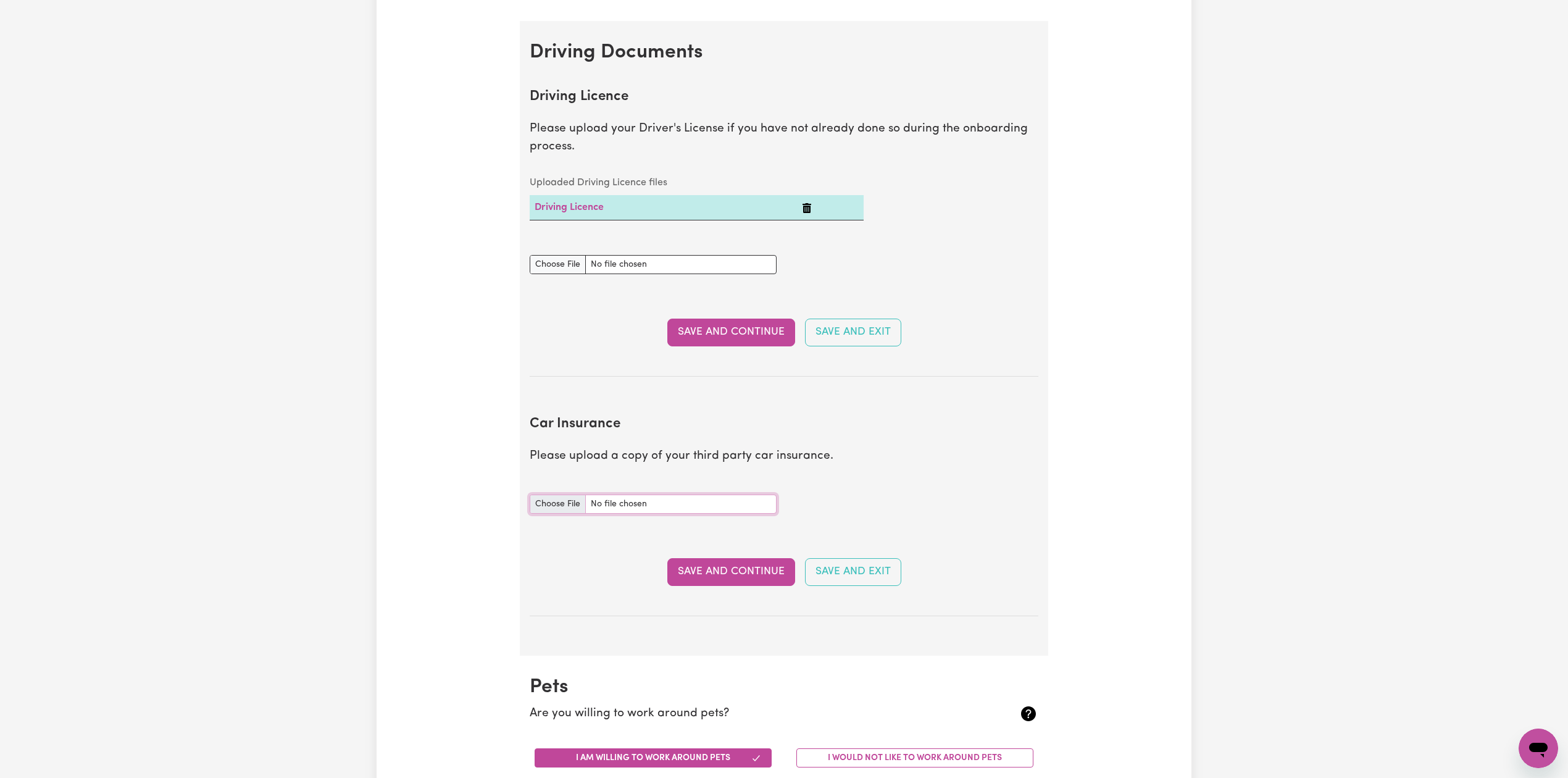
click at [560, 512] on input "Car Insurance document" at bounding box center [652, 504] width 246 height 20
type input "C:\fakepath\Andreas Witt Car Registration.pdf"
click at [680, 576] on button "Save and Continue" at bounding box center [731, 572] width 128 height 27
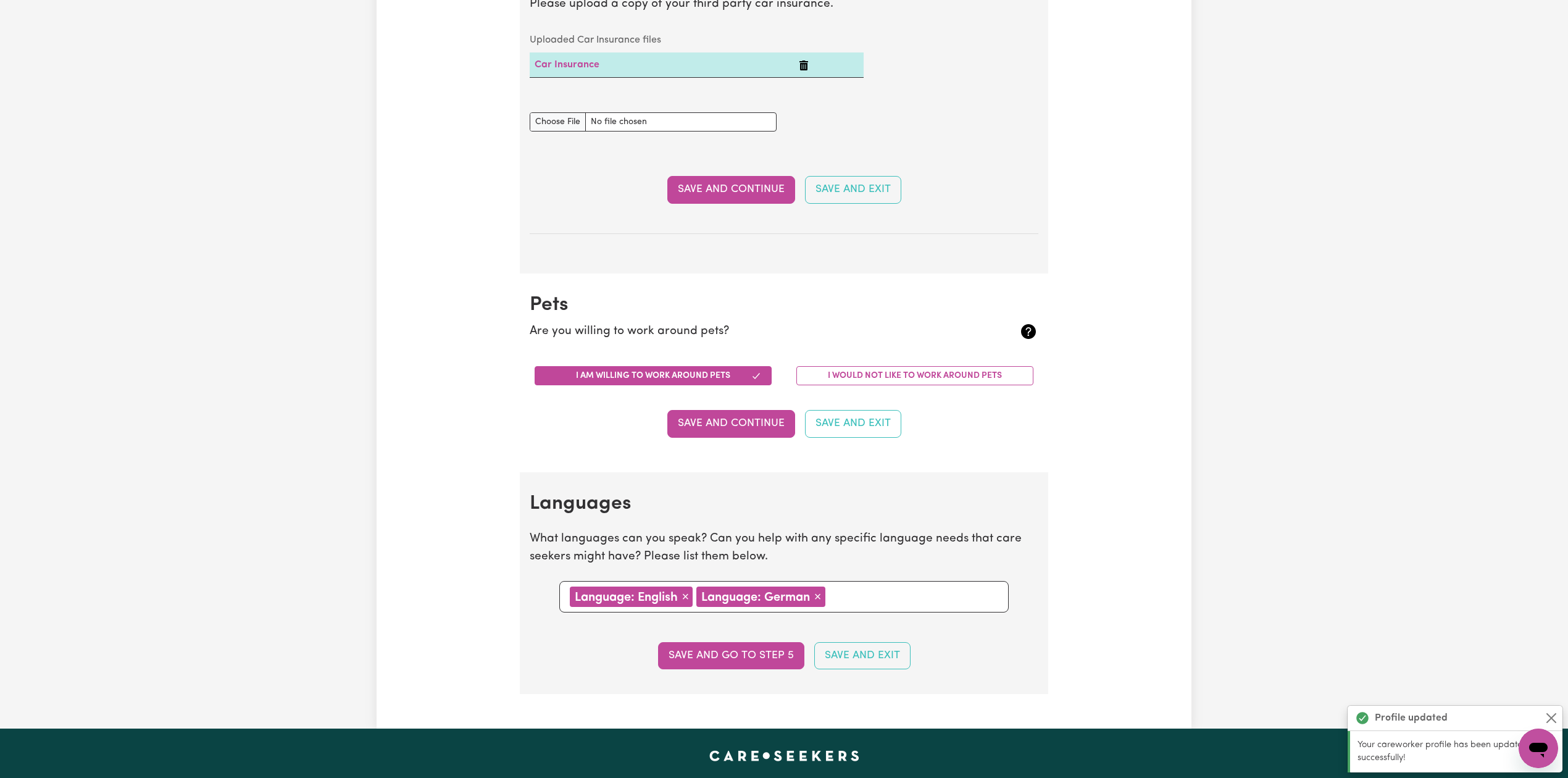
scroll to position [0, 0]
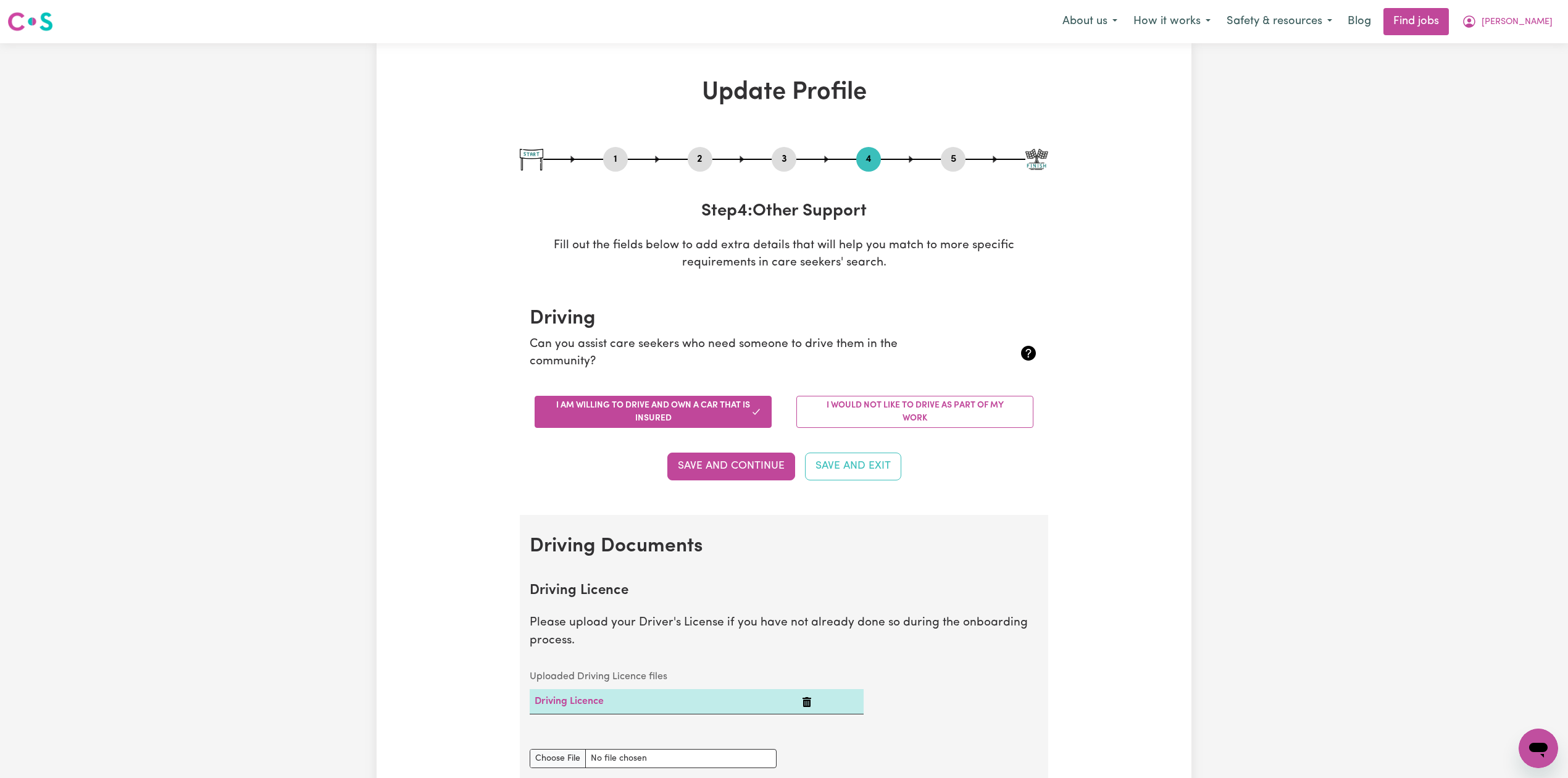
click at [702, 161] on button "2" at bounding box center [699, 160] width 24 height 16
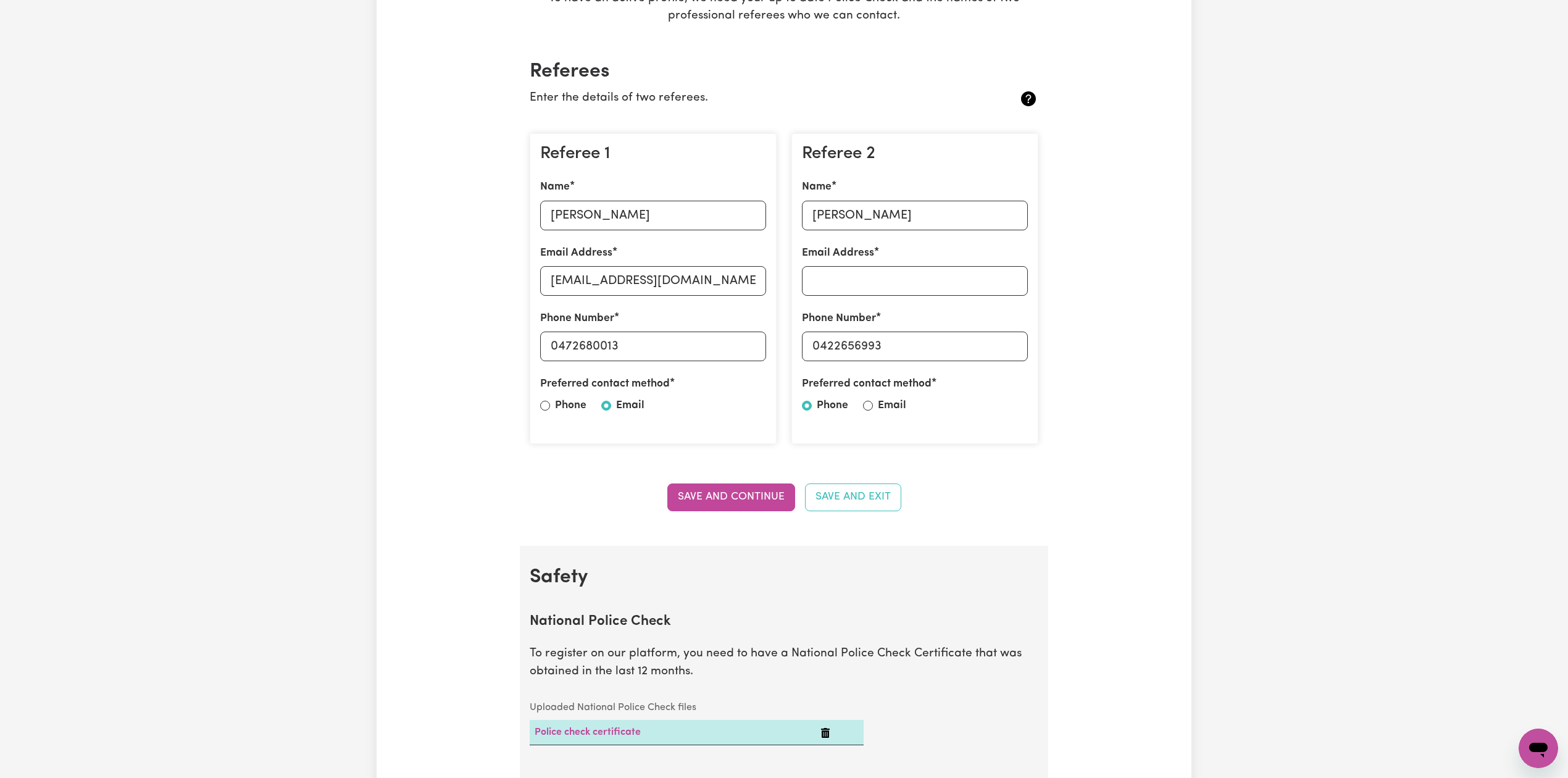
scroll to position [494, 0]
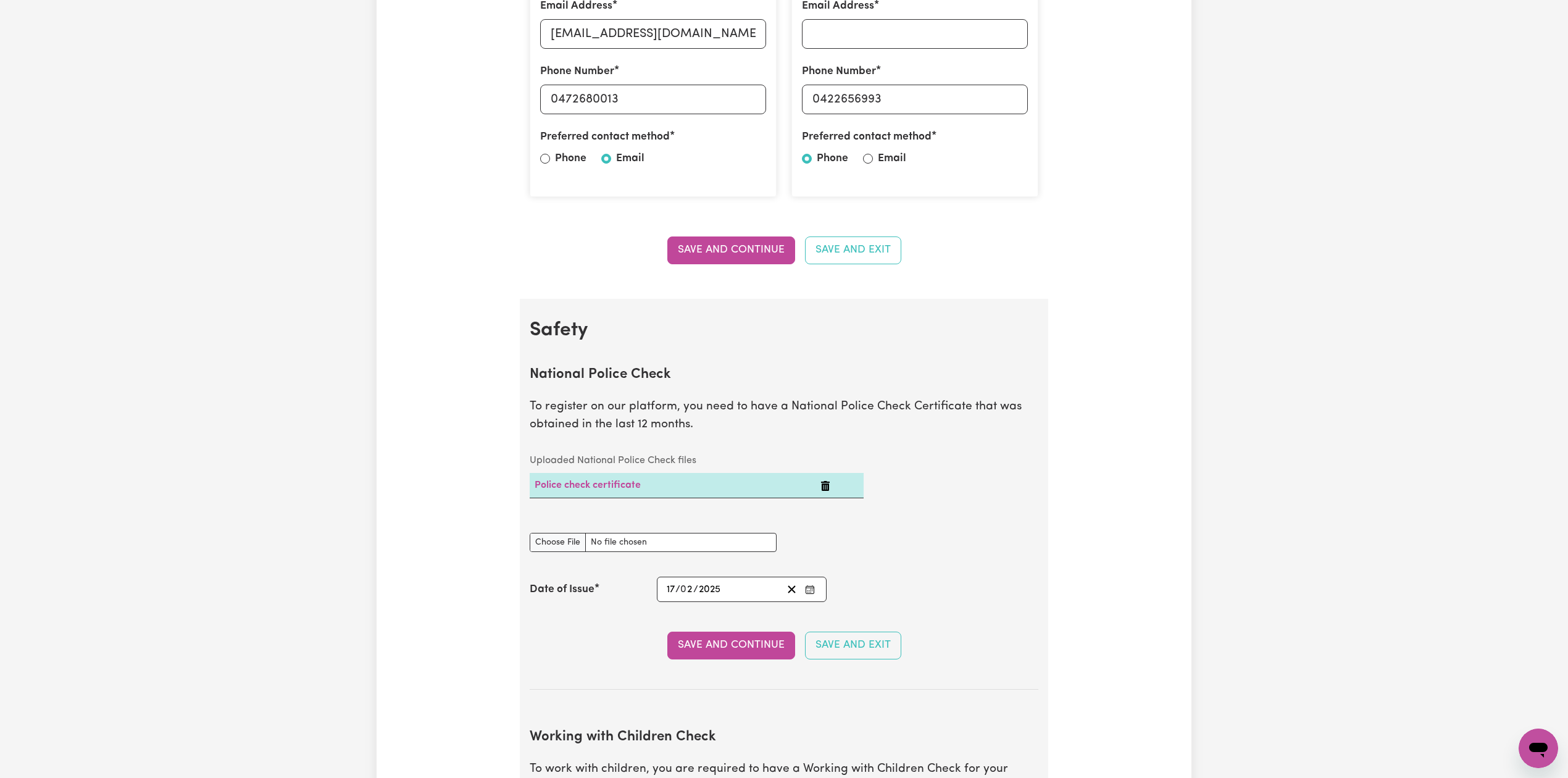
drag, startPoint x: 1336, startPoint y: 564, endPoint x: 1309, endPoint y: 541, distance: 35.5
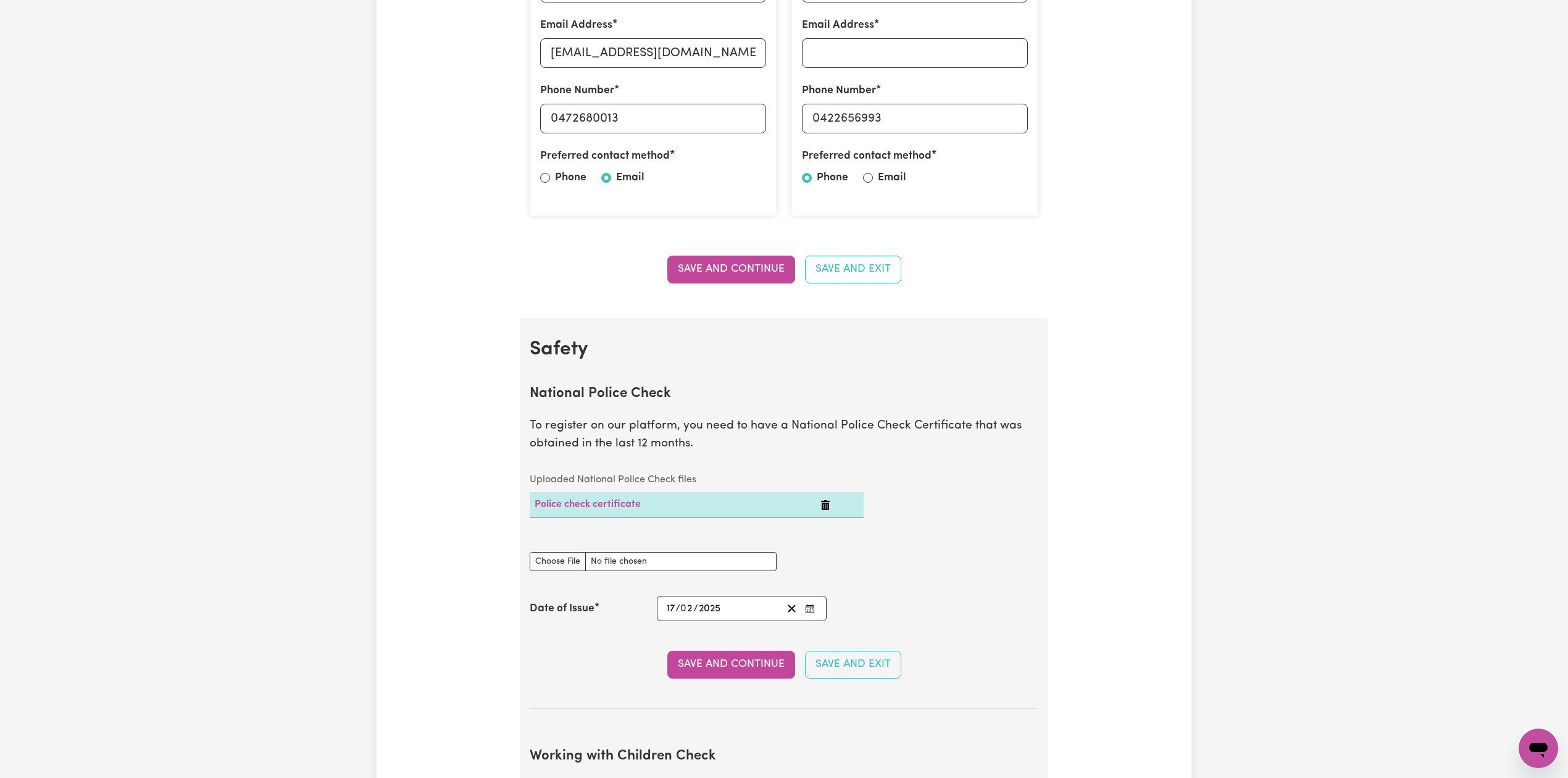
scroll to position [0, 0]
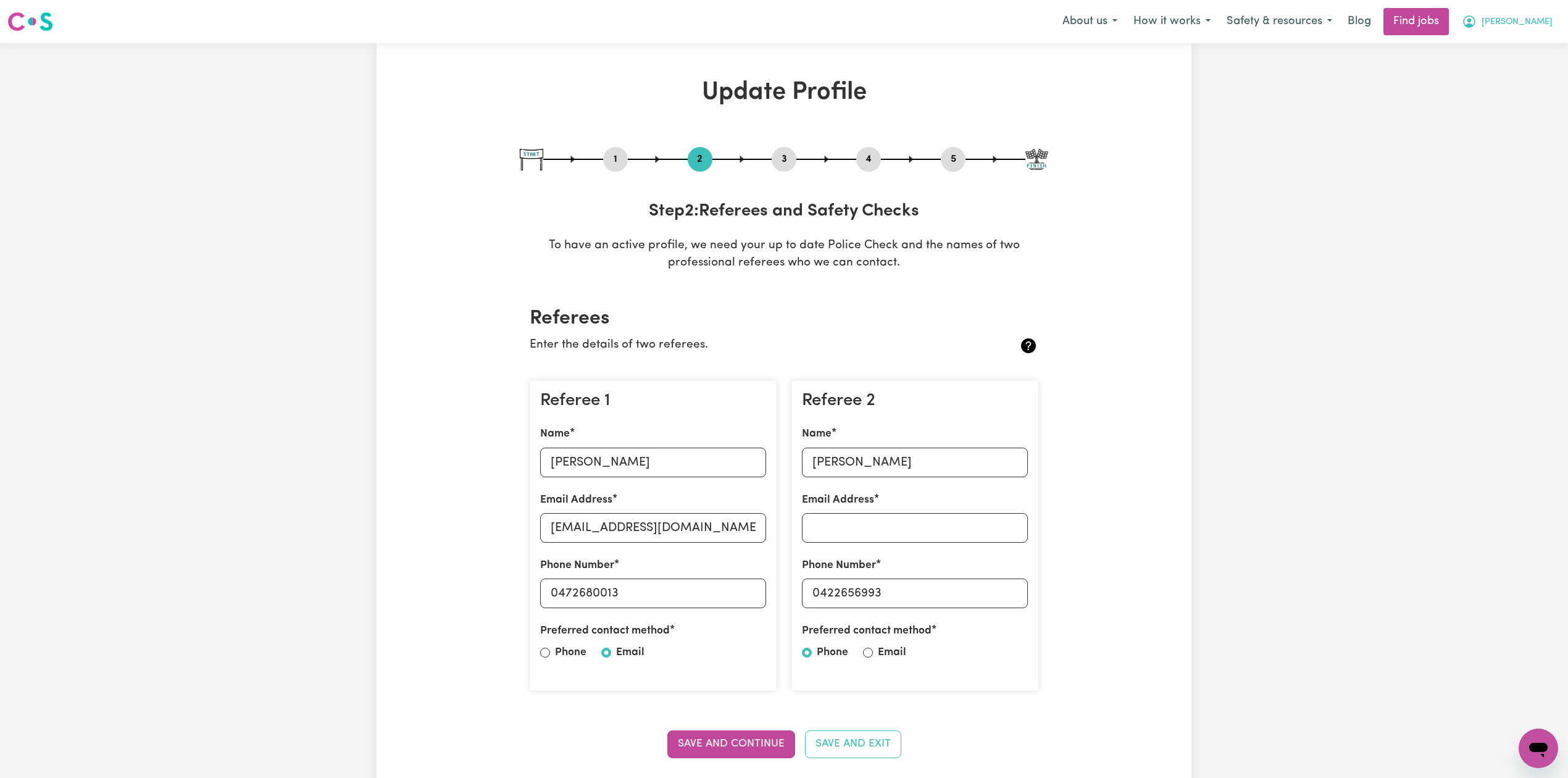
click at [1535, 13] on button "[PERSON_NAME]" at bounding box center [1506, 22] width 107 height 26
click at [1511, 71] on link "My Dashboard" at bounding box center [1511, 71] width 98 height 23
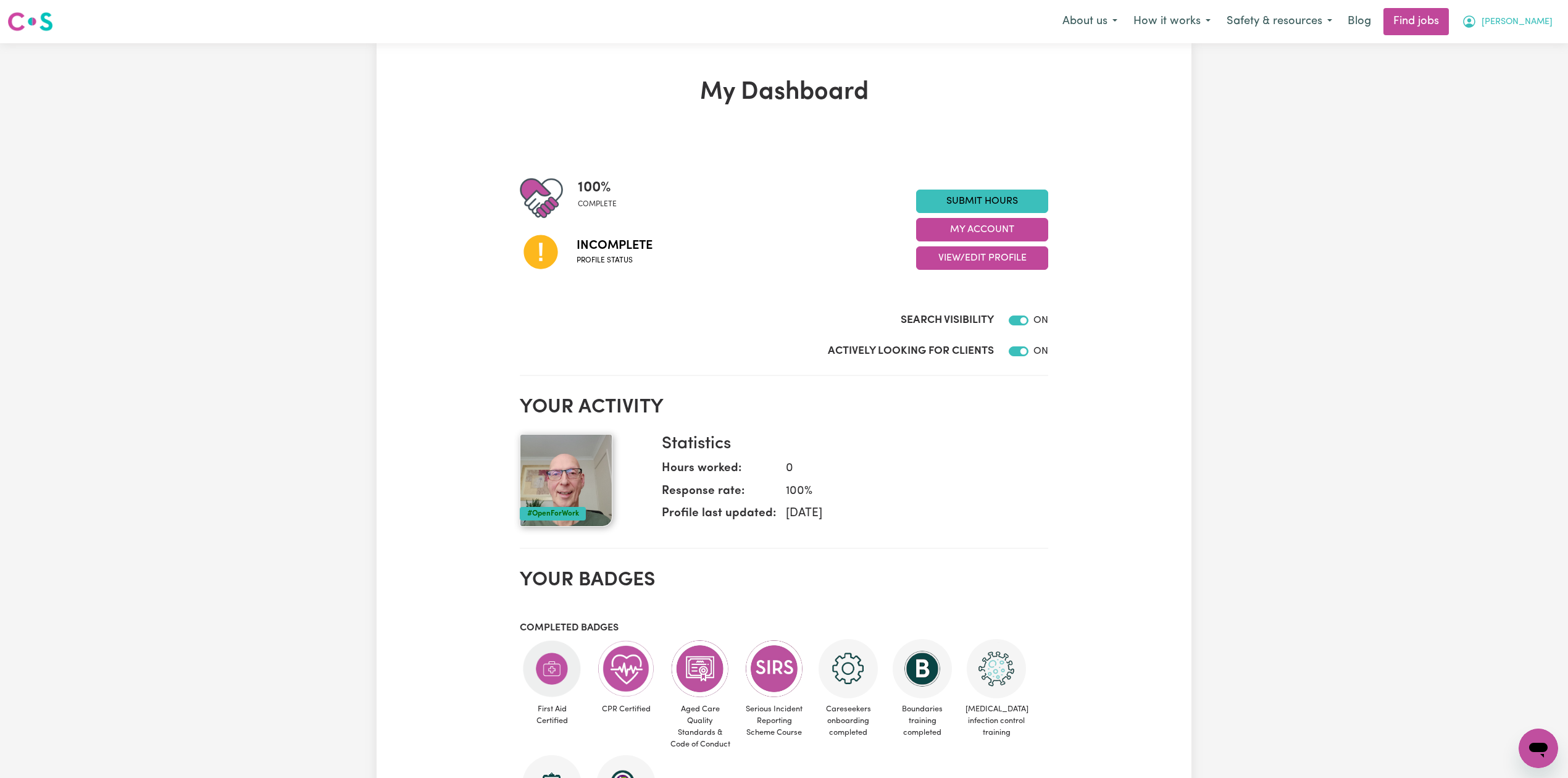
click at [1519, 33] on button "[PERSON_NAME]" at bounding box center [1506, 22] width 107 height 26
click at [1516, 95] on link "Logout" at bounding box center [1511, 95] width 98 height 23
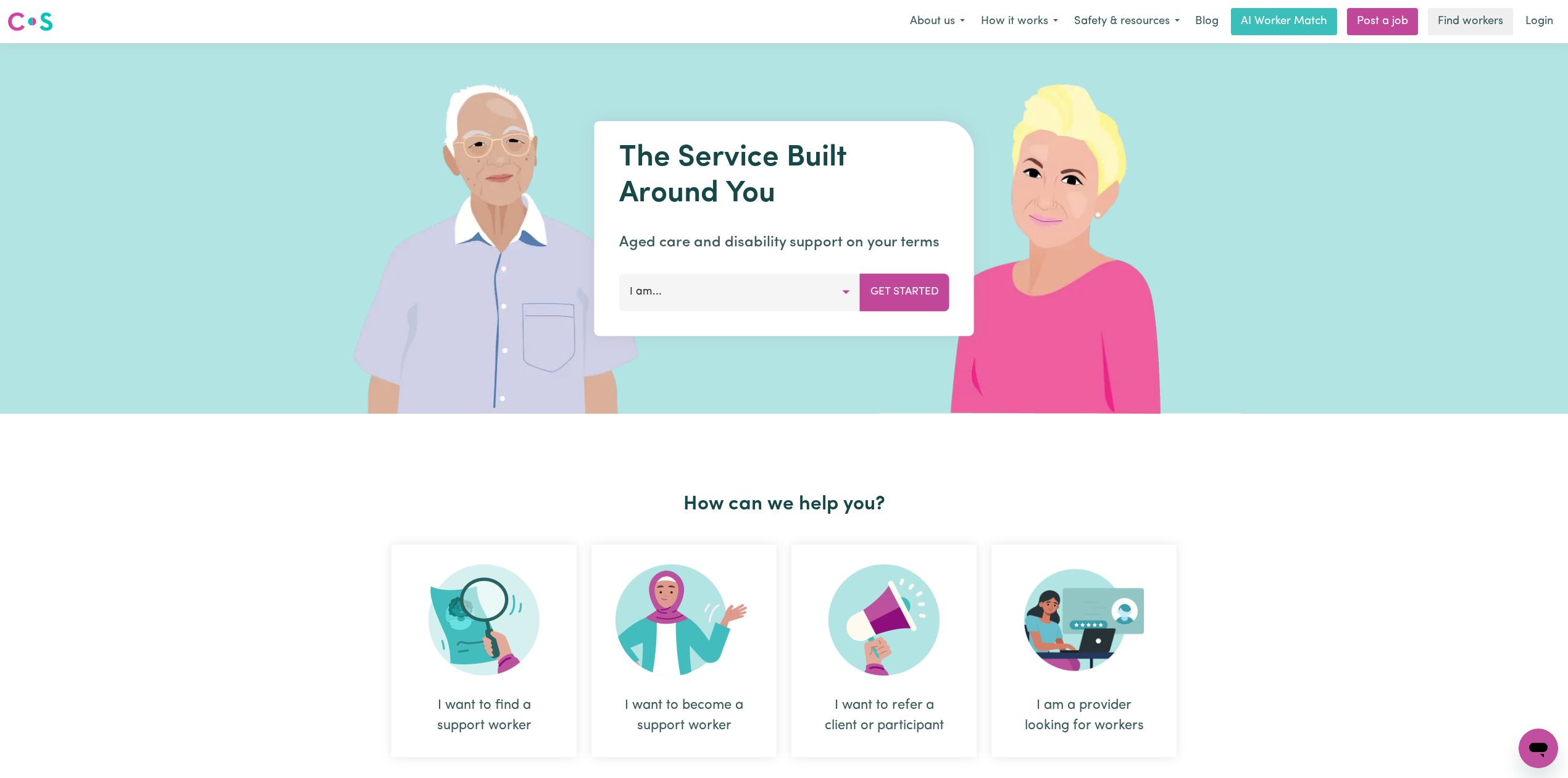
click at [1561, 23] on div "Menu About us How it works Safety & resources Blog AI Worker Match Post a job F…" at bounding box center [784, 22] width 1568 height 28
click at [1542, 20] on link "Login" at bounding box center [1540, 22] width 43 height 27
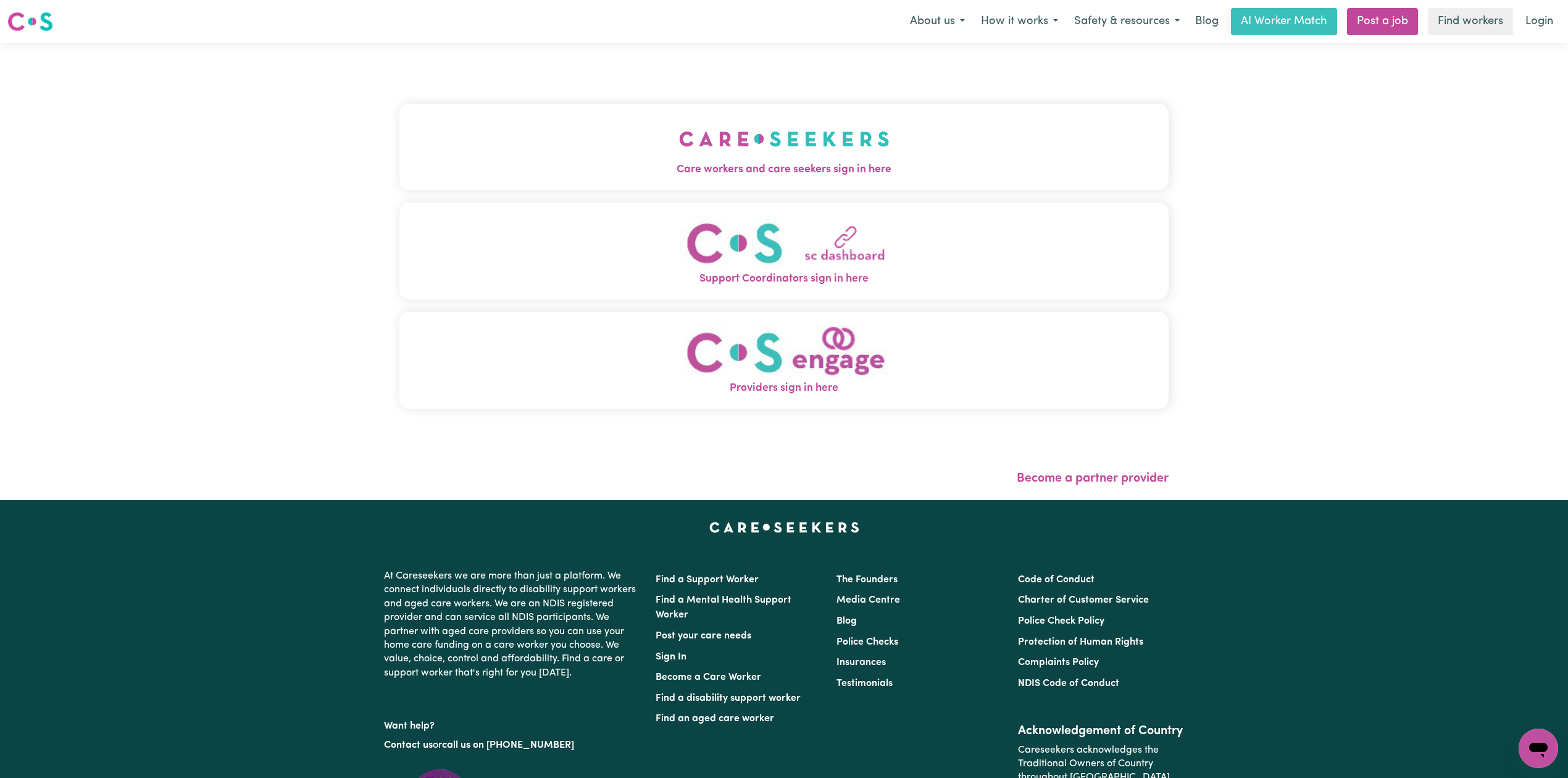
drag, startPoint x: 560, startPoint y: 121, endPoint x: 540, endPoint y: 123, distance: 20.1
click at [560, 121] on button "Care workers and care seekers sign in here" at bounding box center [784, 147] width 769 height 86
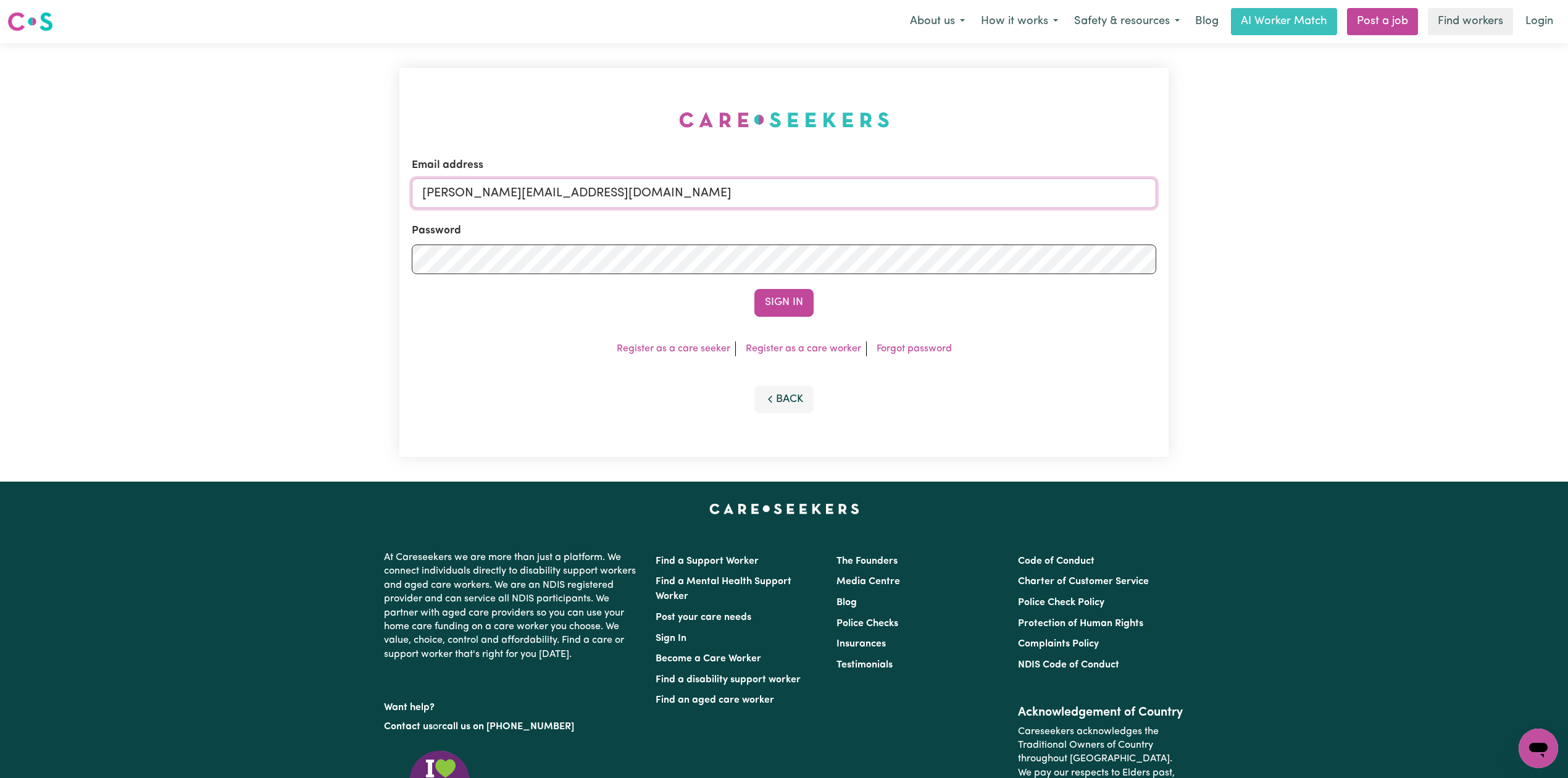
click at [495, 188] on input "toni@careseekers.com.au" at bounding box center [784, 193] width 744 height 29
drag, startPoint x: 485, startPoint y: 199, endPoint x: 813, endPoint y: 225, distance: 329.0
click at [813, 225] on form "Email address Superuser~jakedworkin@hotmail.com Password Sign In" at bounding box center [784, 237] width 744 height 160
type input "Superuser~moirawong13@gmail.com"
click at [772, 304] on button "Sign In" at bounding box center [784, 302] width 60 height 27
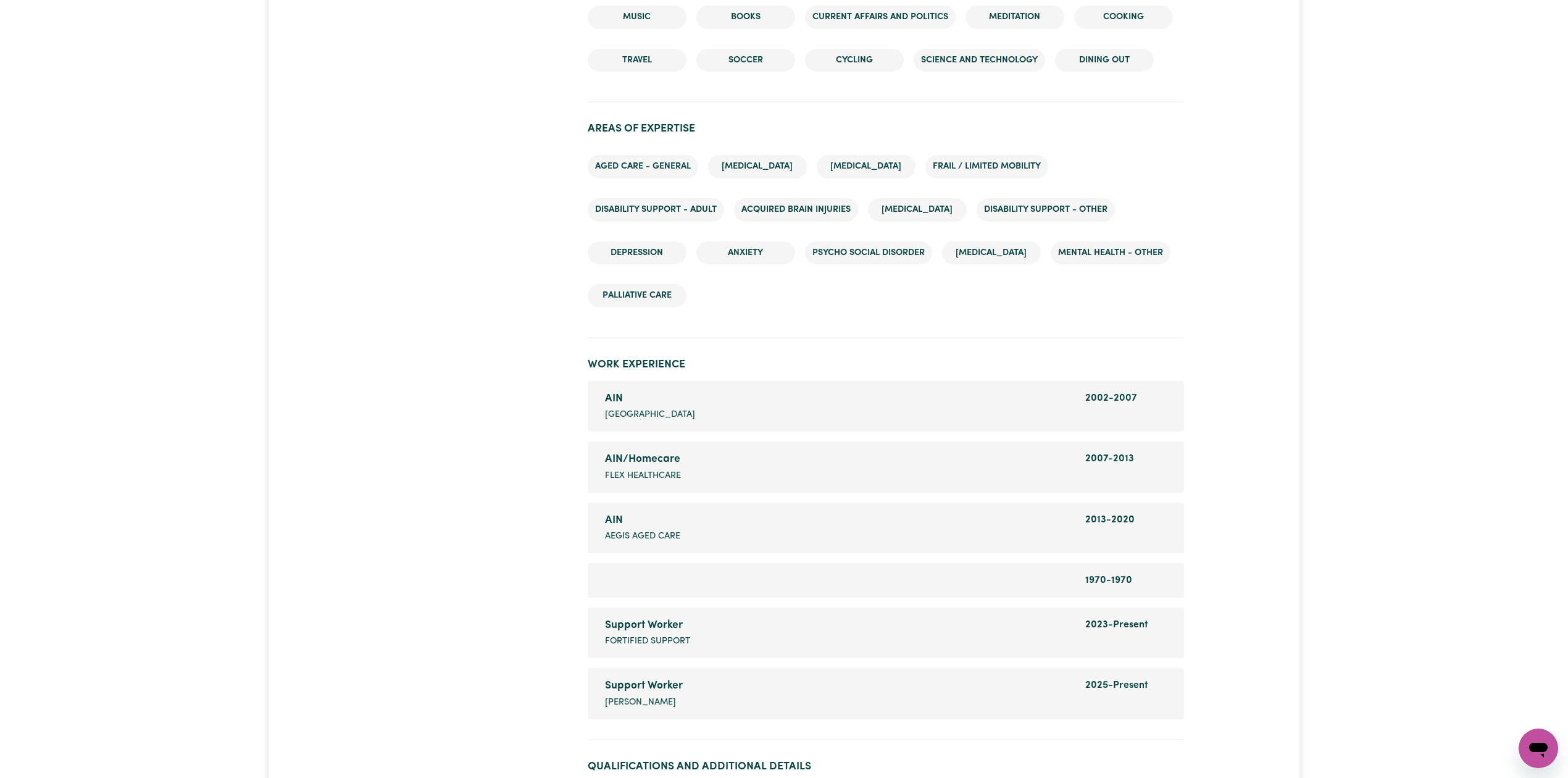
scroll to position [1811, 0]
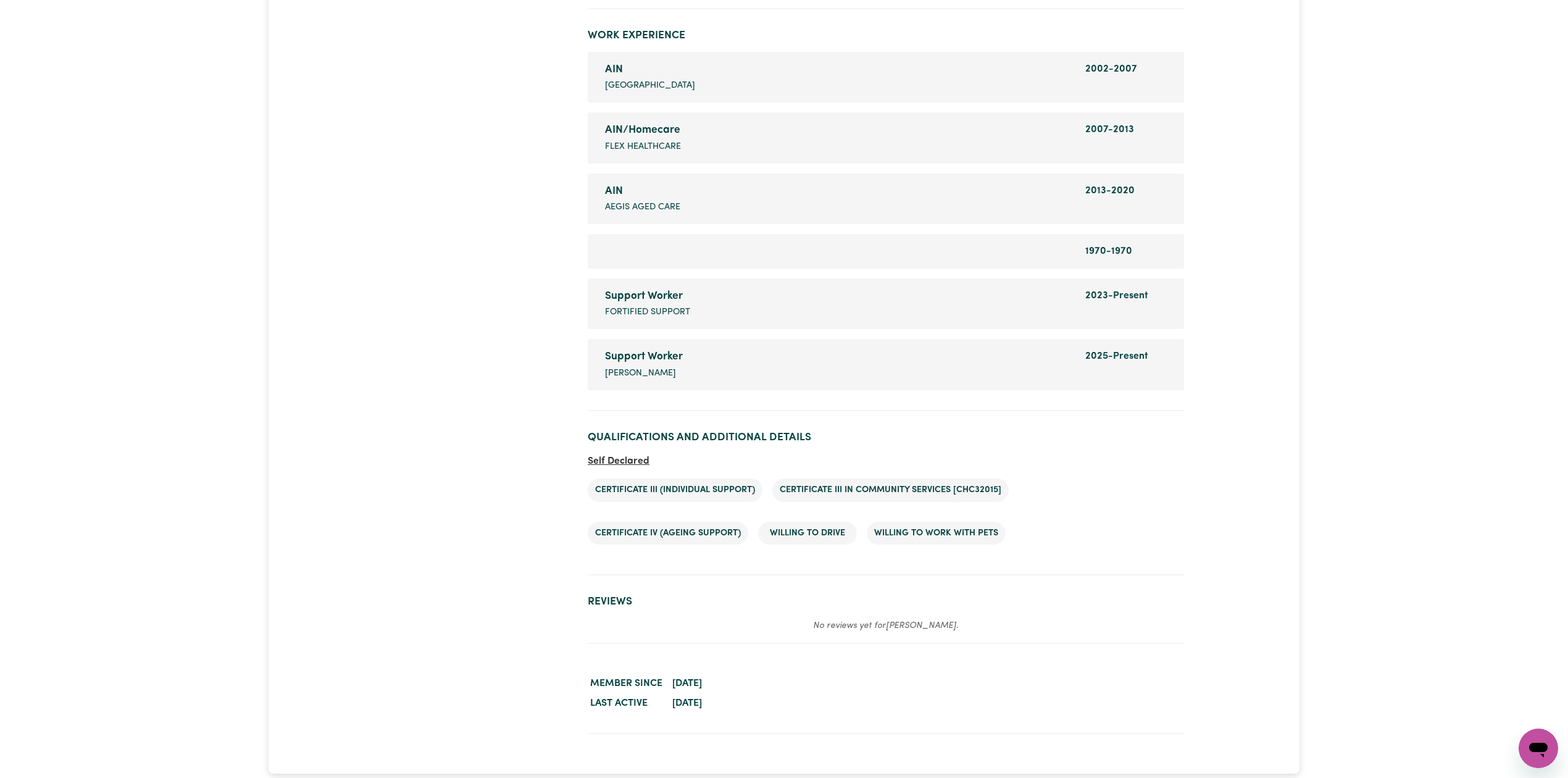
drag, startPoint x: 692, startPoint y: 244, endPoint x: 818, endPoint y: 251, distance: 126.2
click at [818, 251] on div "Company name" at bounding box center [837, 251] width 480 height 15
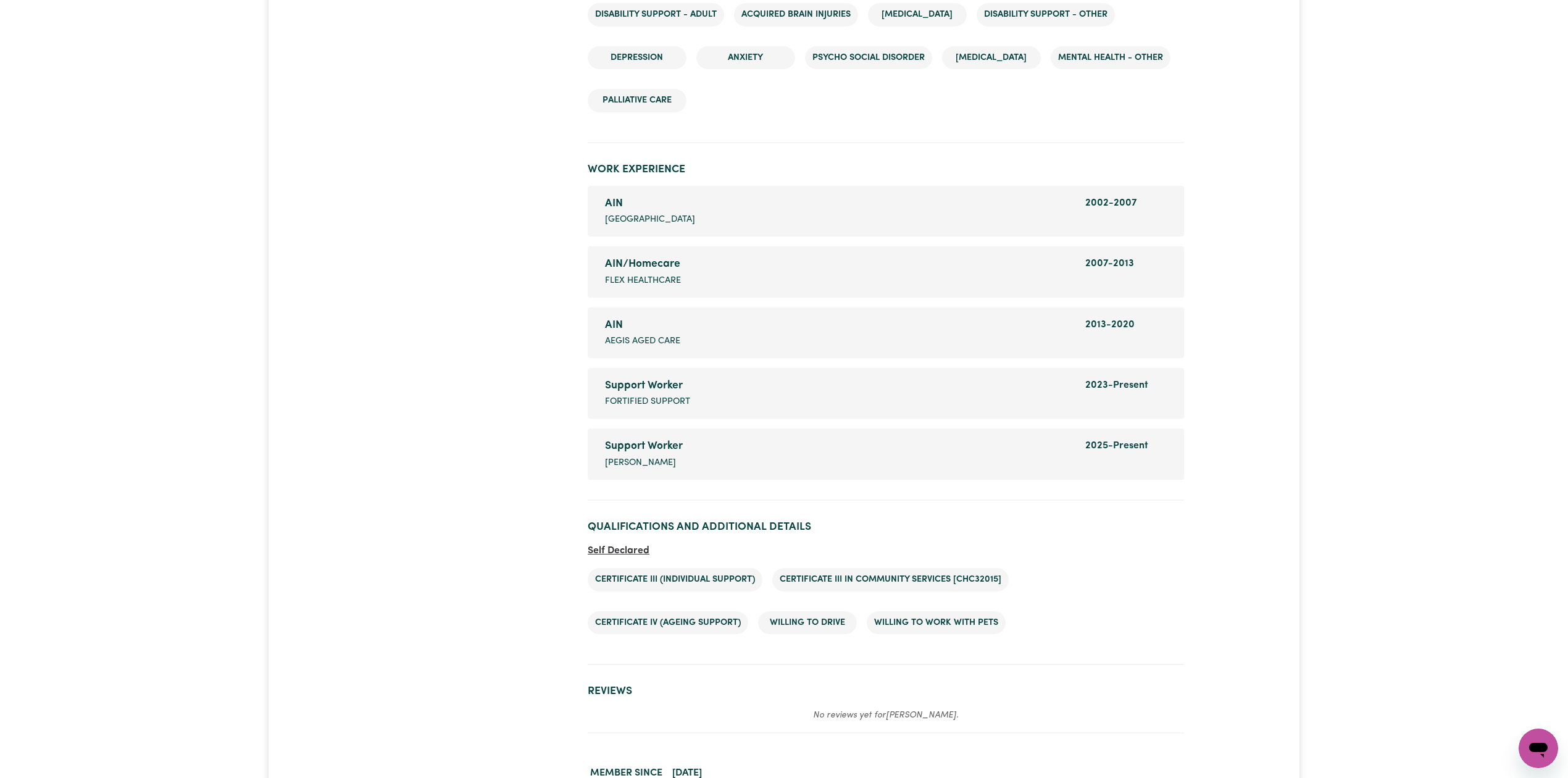
scroll to position [1924, 0]
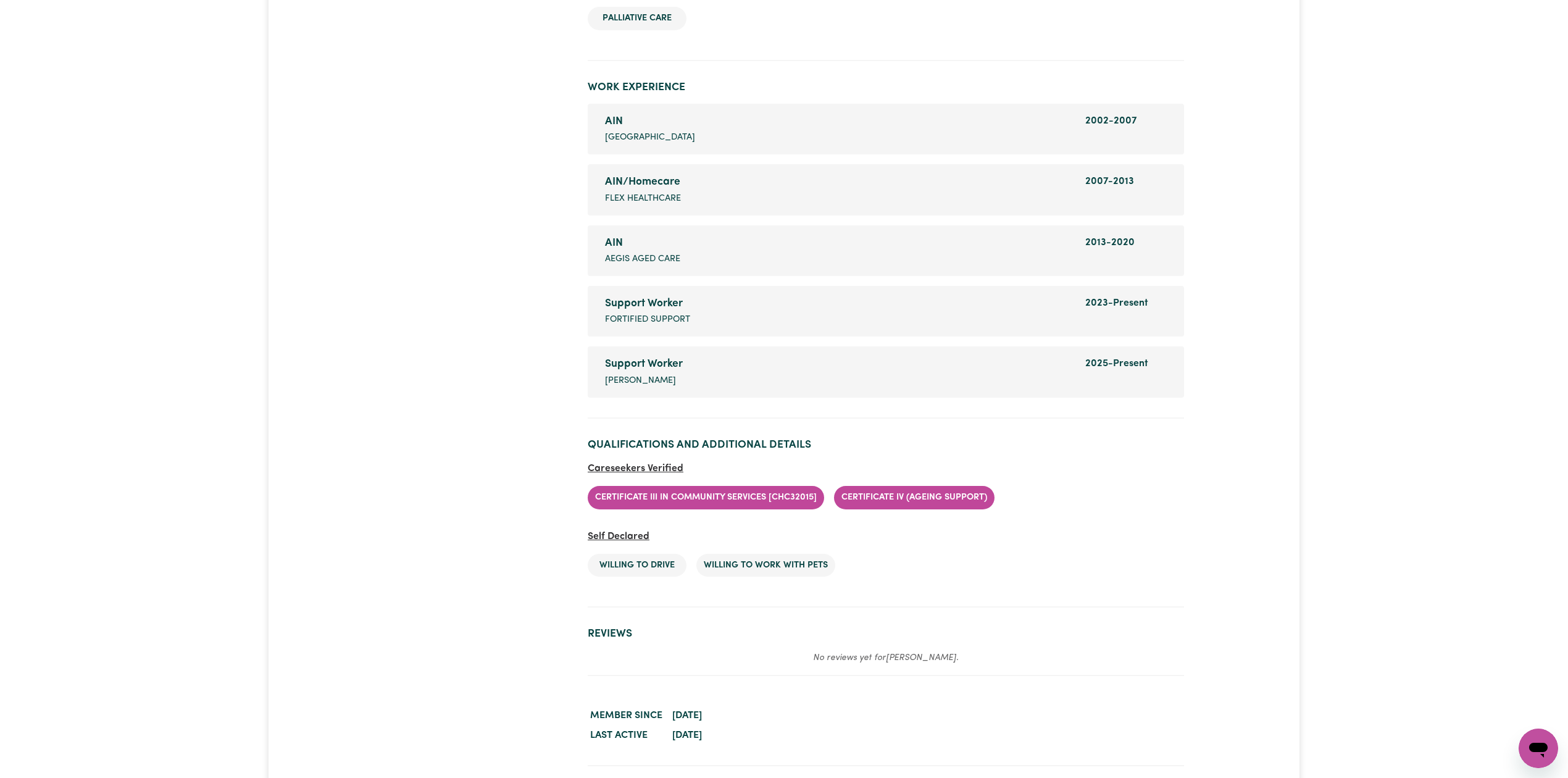
scroll to position [2088, 0]
